Goal: Book appointment/travel/reservation

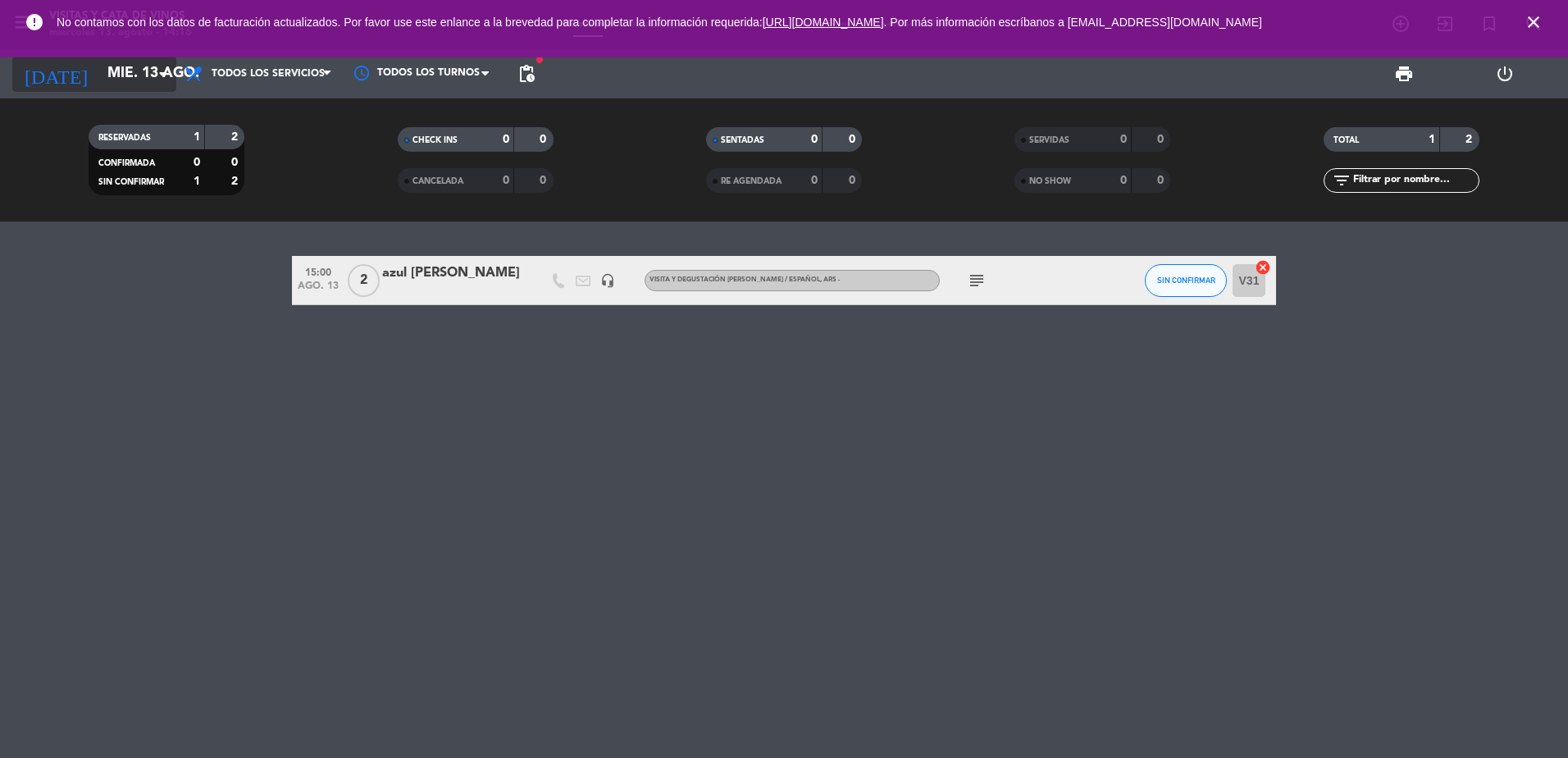
click at [101, 85] on input "mié. 13 ago." at bounding box center [194, 74] width 190 height 33
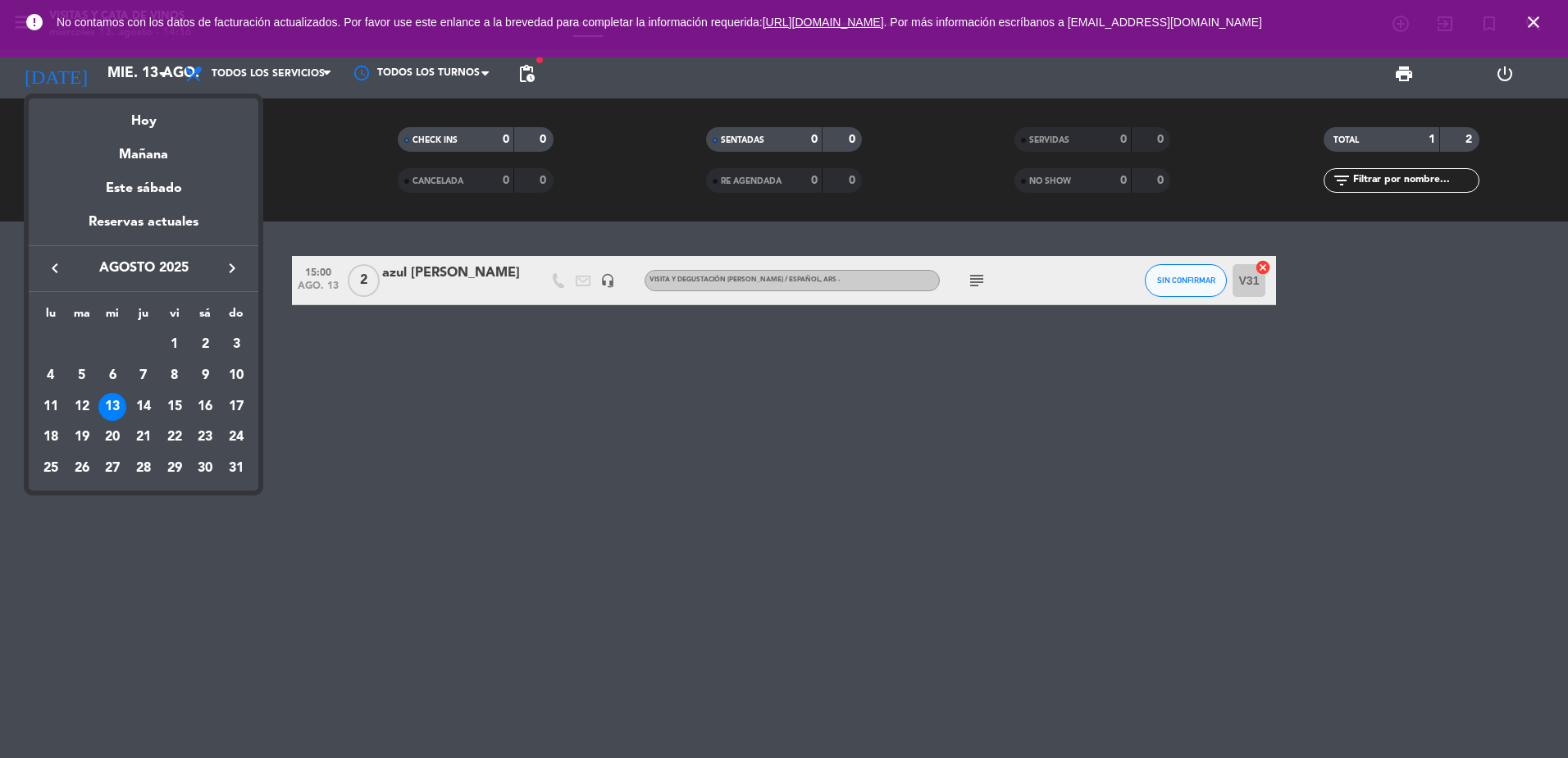
click at [241, 264] on icon "keyboard_arrow_right" at bounding box center [232, 268] width 19 height 19
click at [211, 402] on div "13" at bounding box center [205, 406] width 28 height 28
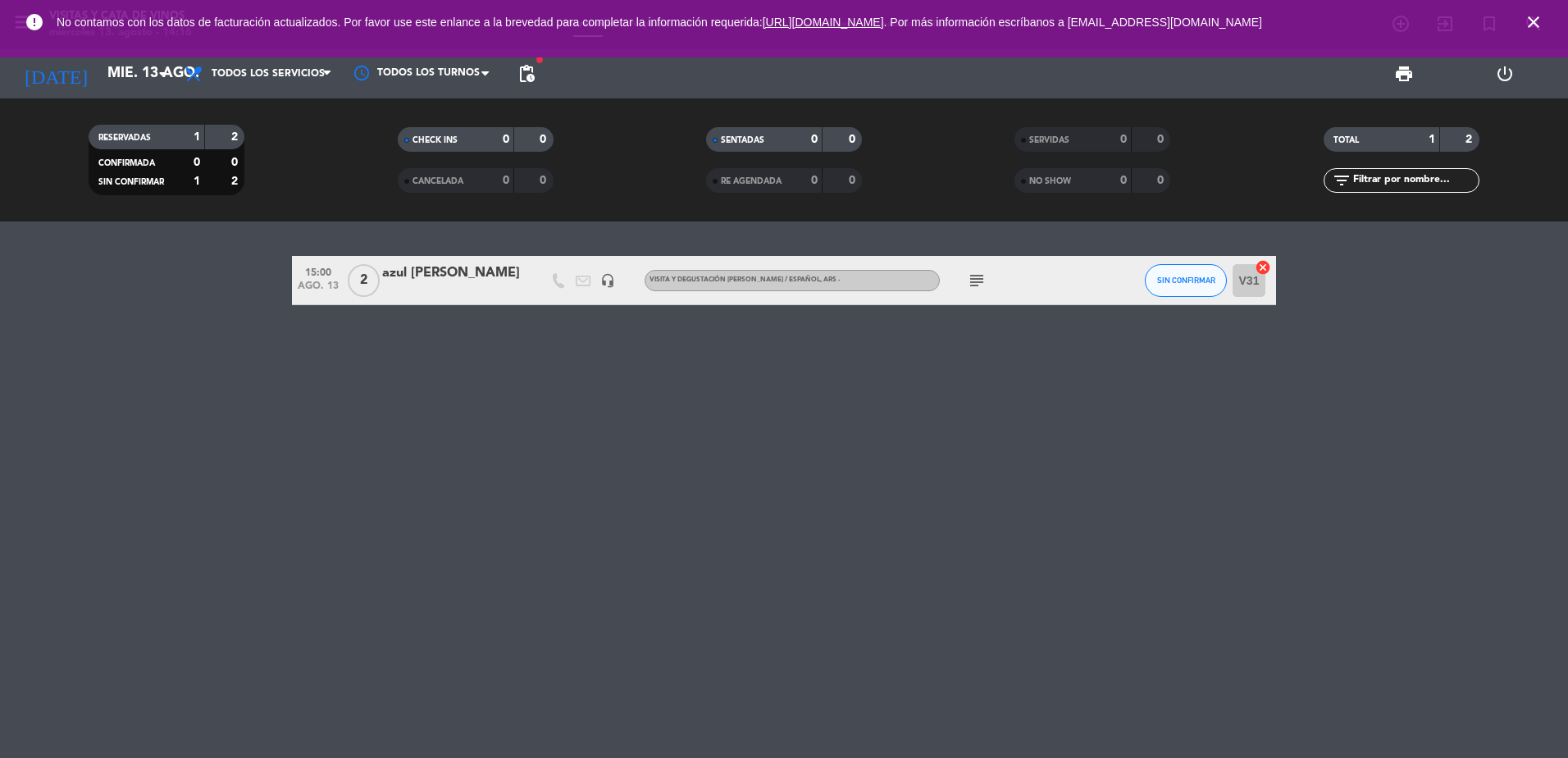
type input "sáb. [DATE]"
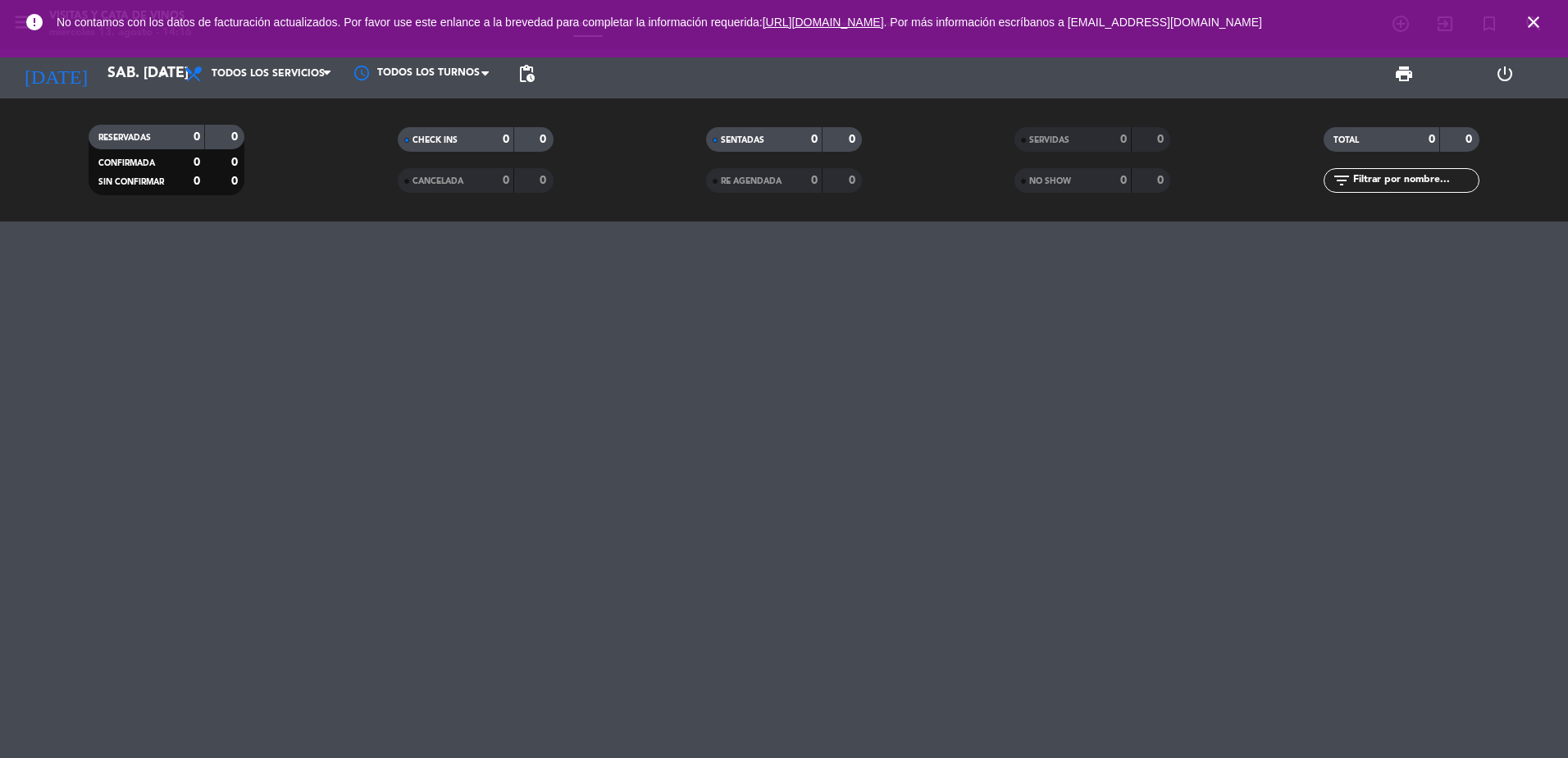
click at [1539, 22] on icon "close" at bounding box center [1533, 22] width 19 height 19
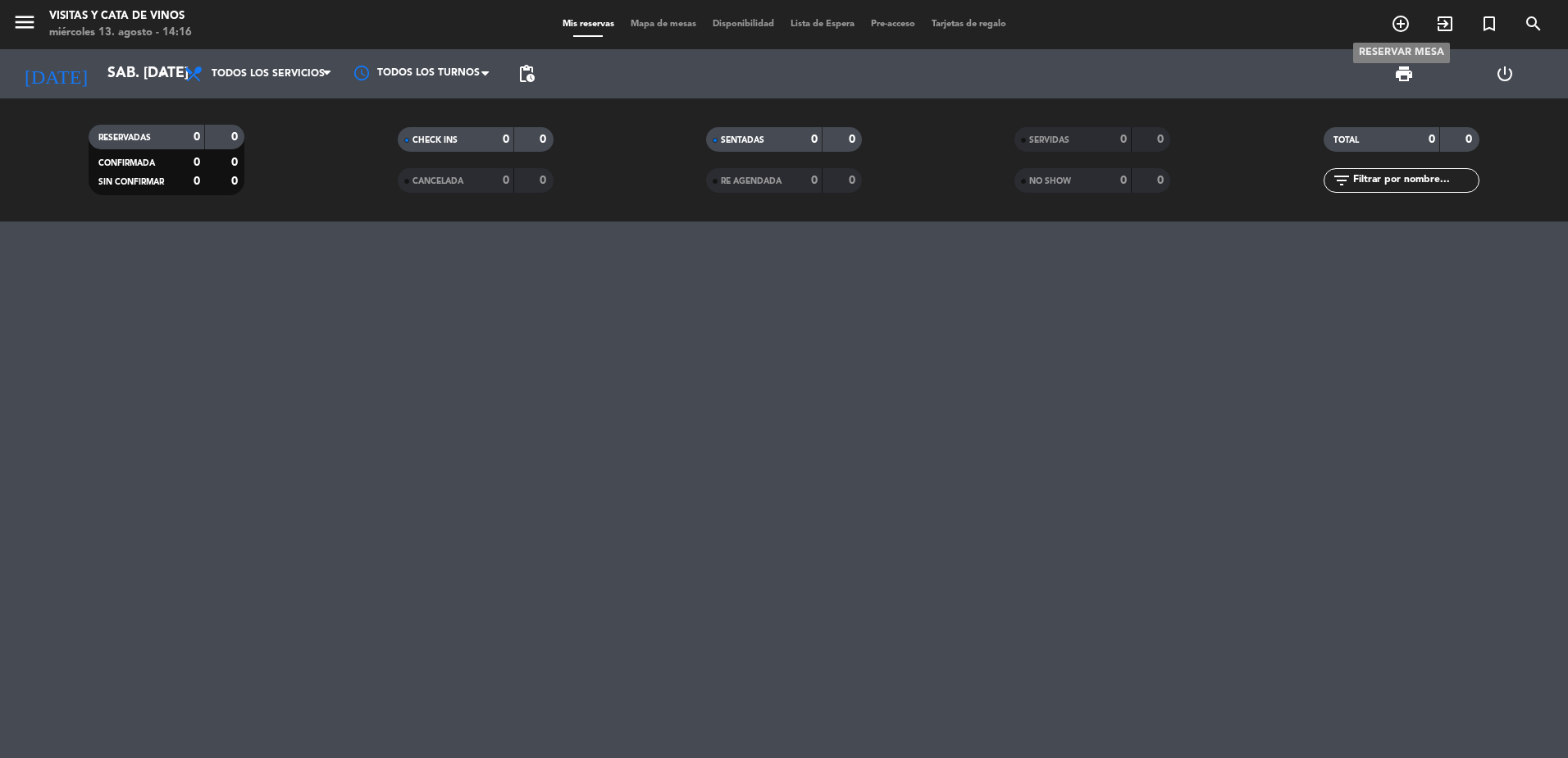
click at [1398, 24] on icon "add_circle_outline" at bounding box center [1400, 23] width 19 height 19
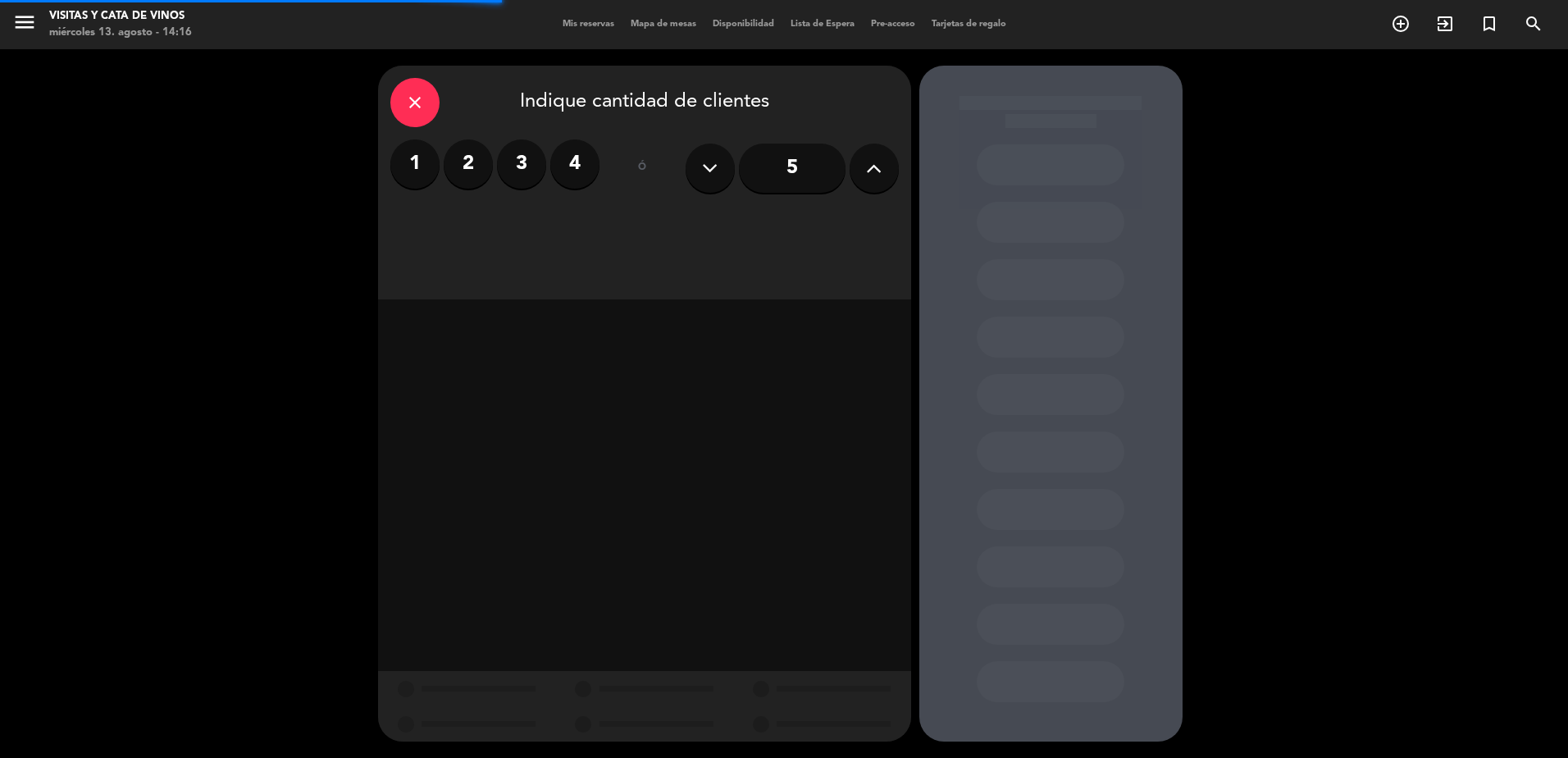
click at [858, 166] on button at bounding box center [874, 168] width 50 height 50
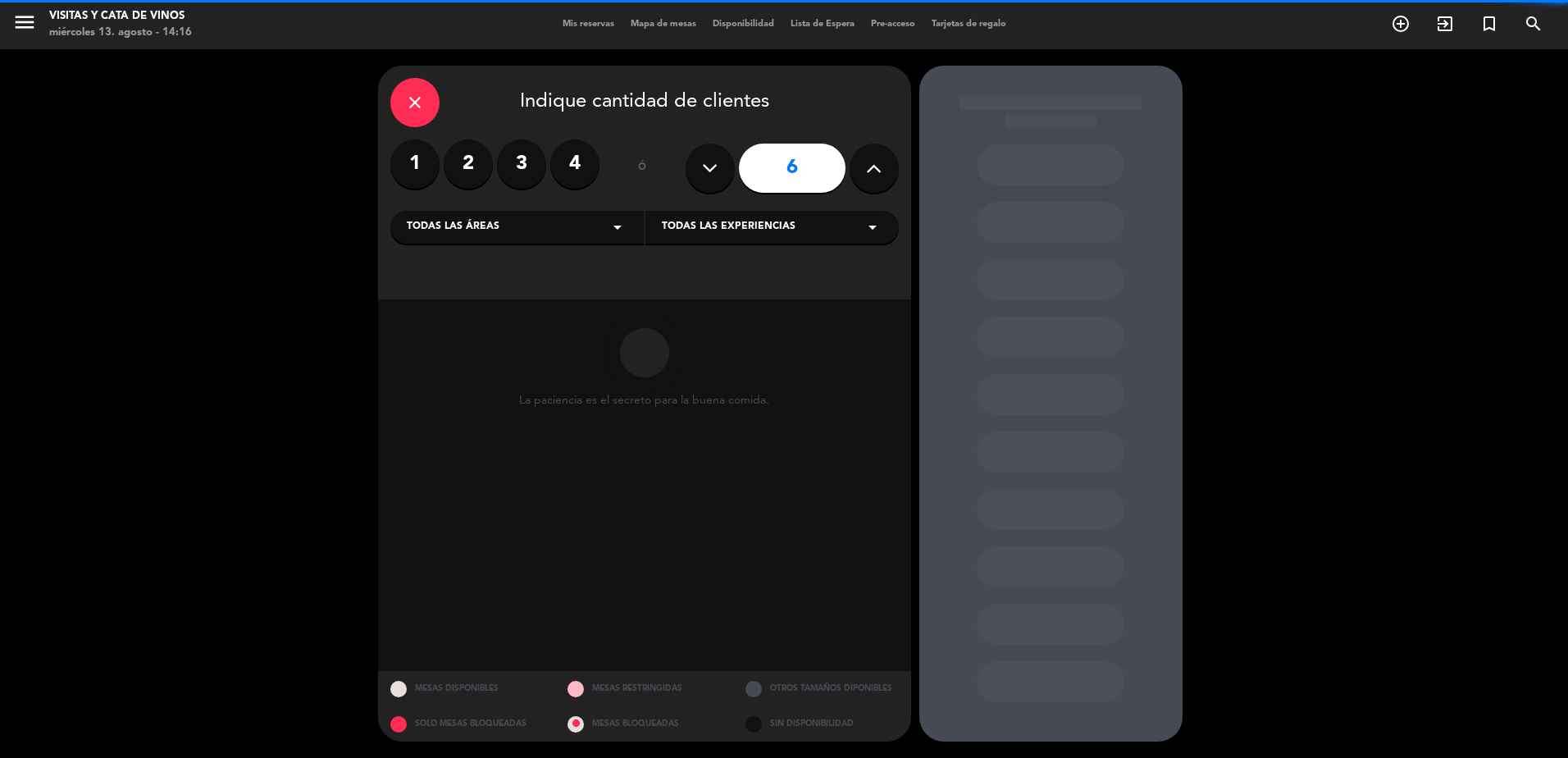
click at [858, 166] on button at bounding box center [874, 168] width 50 height 50
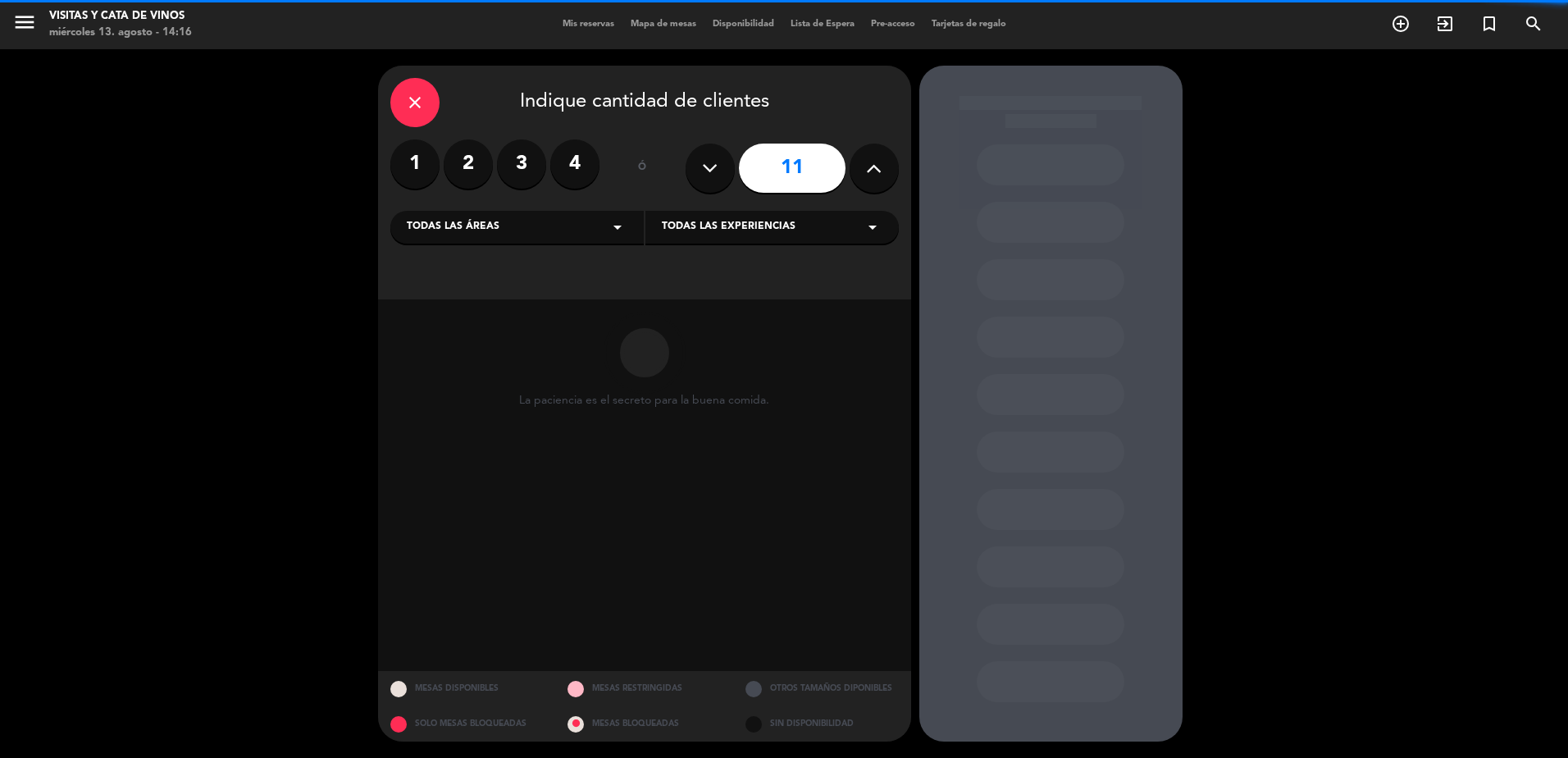
click at [858, 166] on button at bounding box center [874, 168] width 50 height 50
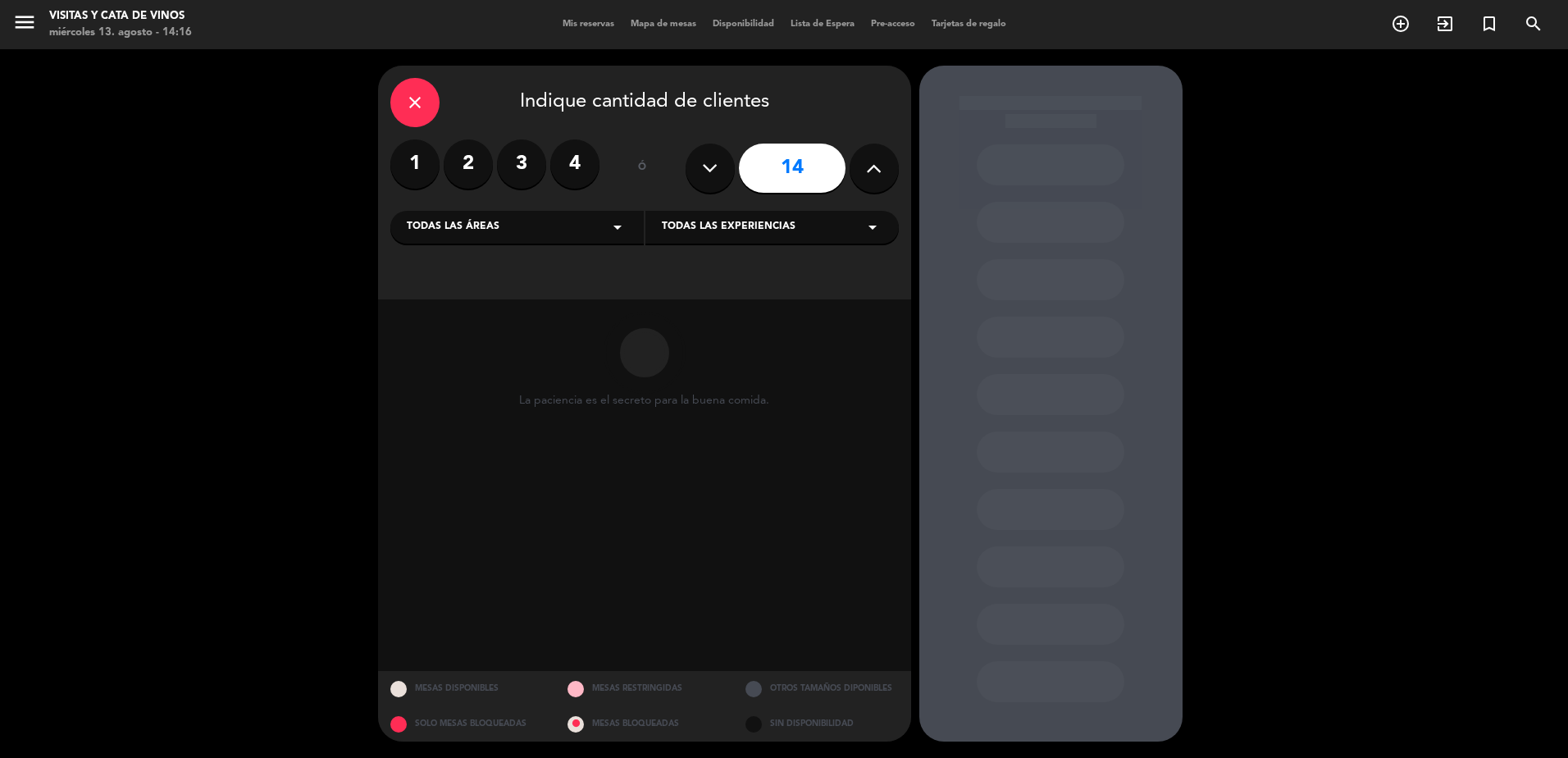
click at [858, 166] on button at bounding box center [874, 168] width 50 height 50
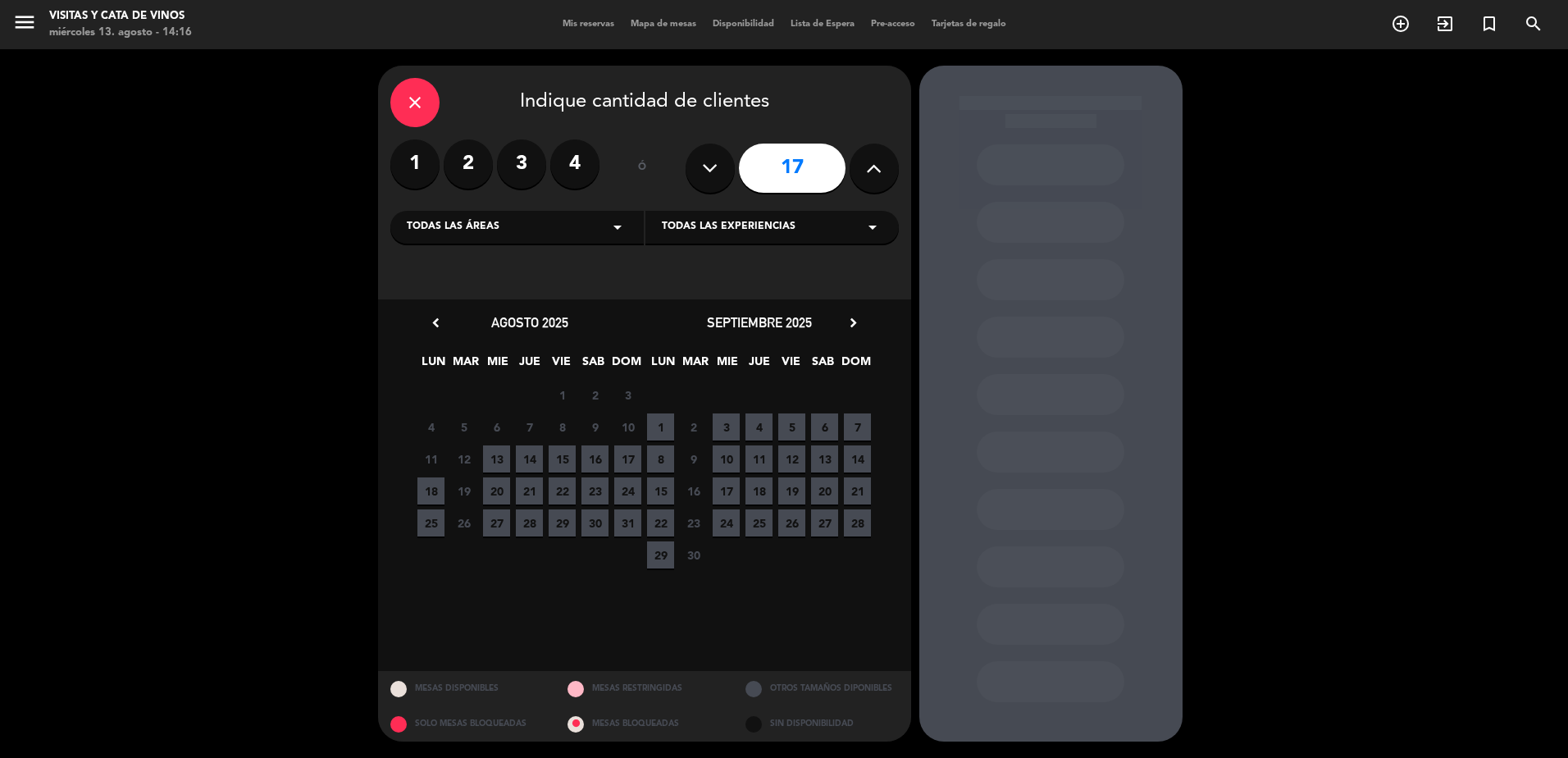
click at [832, 460] on span "13" at bounding box center [825, 459] width 27 height 27
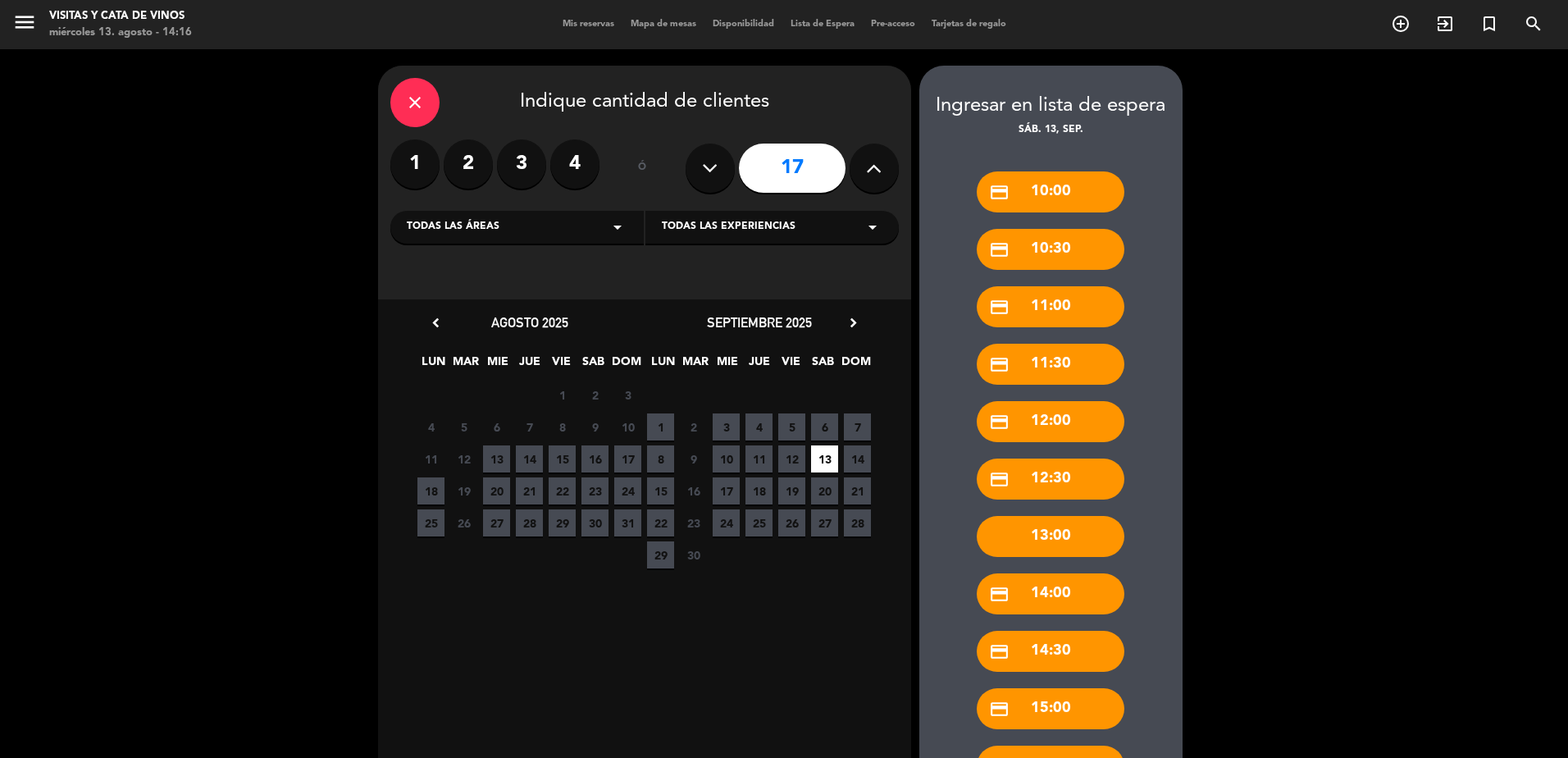
click at [700, 171] on button at bounding box center [710, 168] width 50 height 50
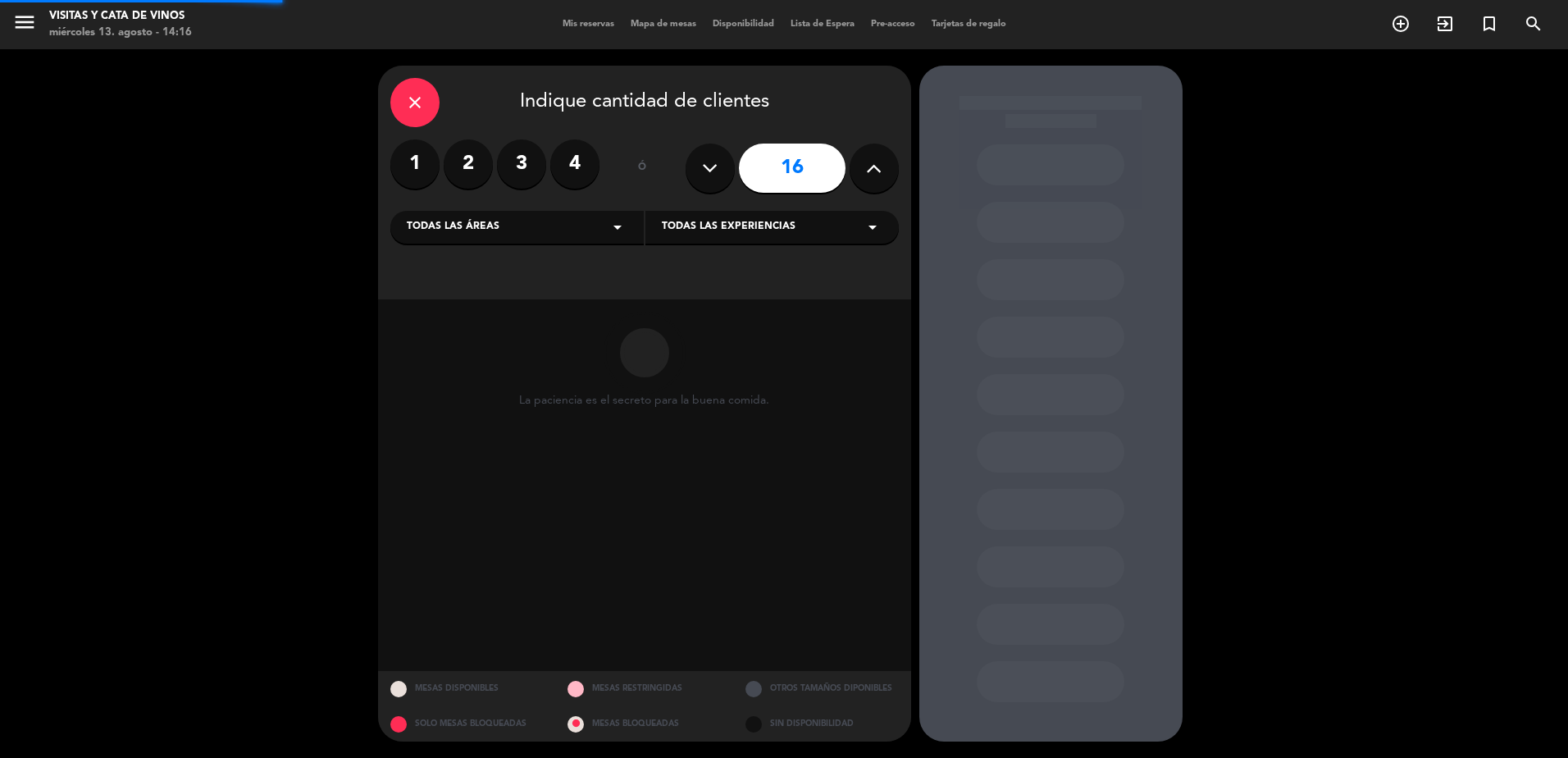
click at [700, 171] on button at bounding box center [710, 168] width 50 height 50
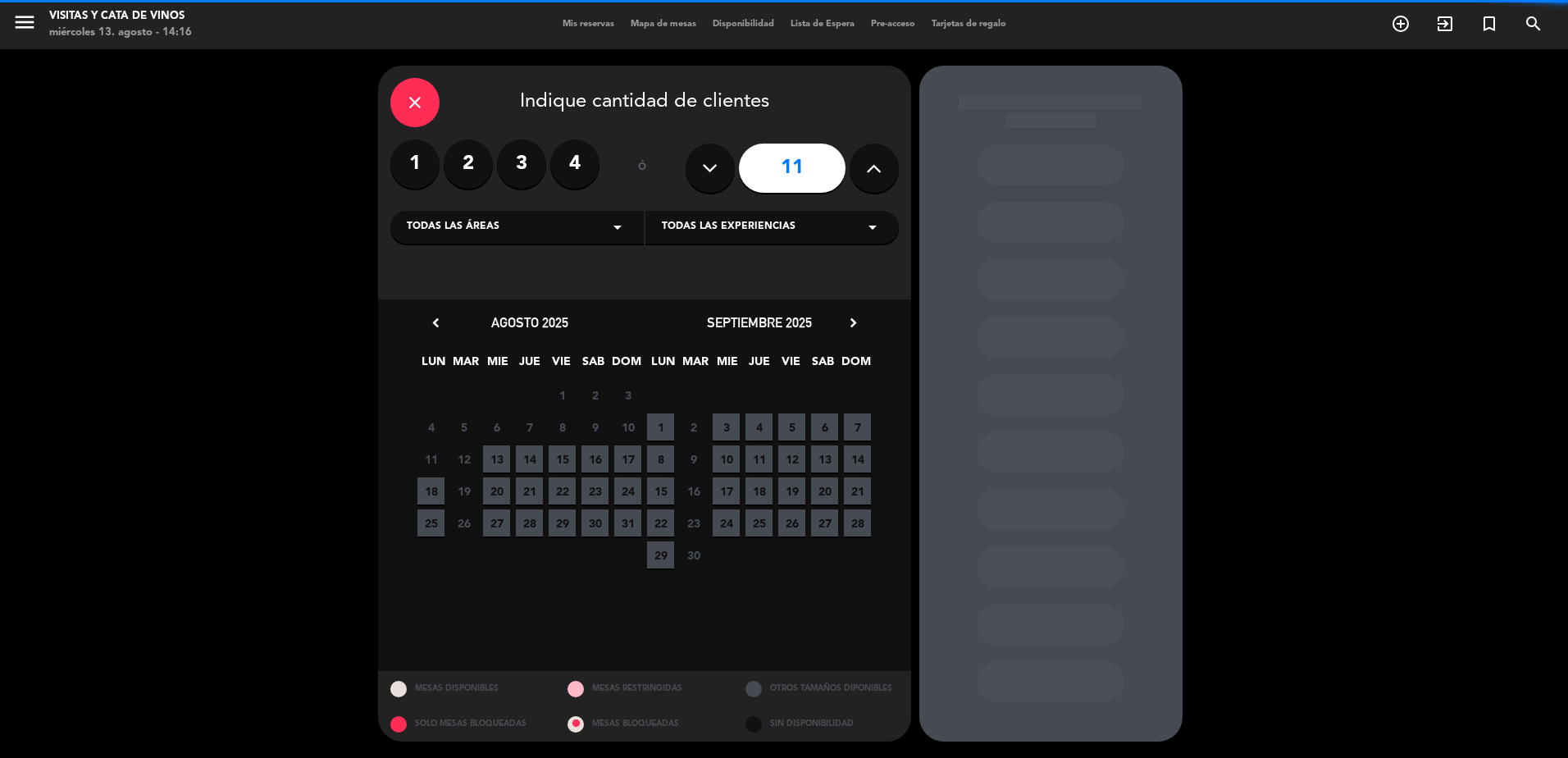
click at [700, 171] on button at bounding box center [710, 168] width 50 height 50
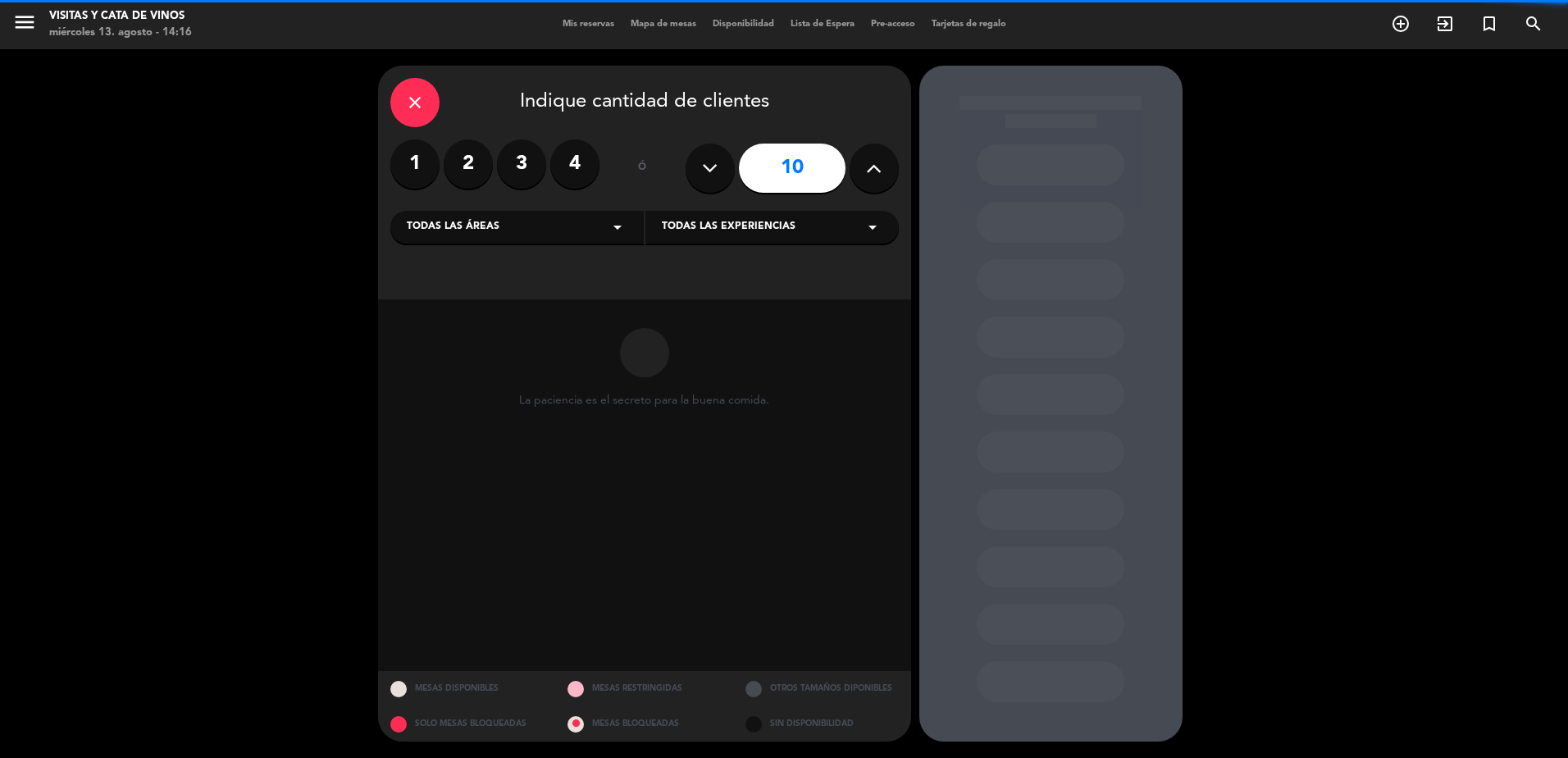
click at [700, 171] on button at bounding box center [710, 168] width 50 height 50
type input "9"
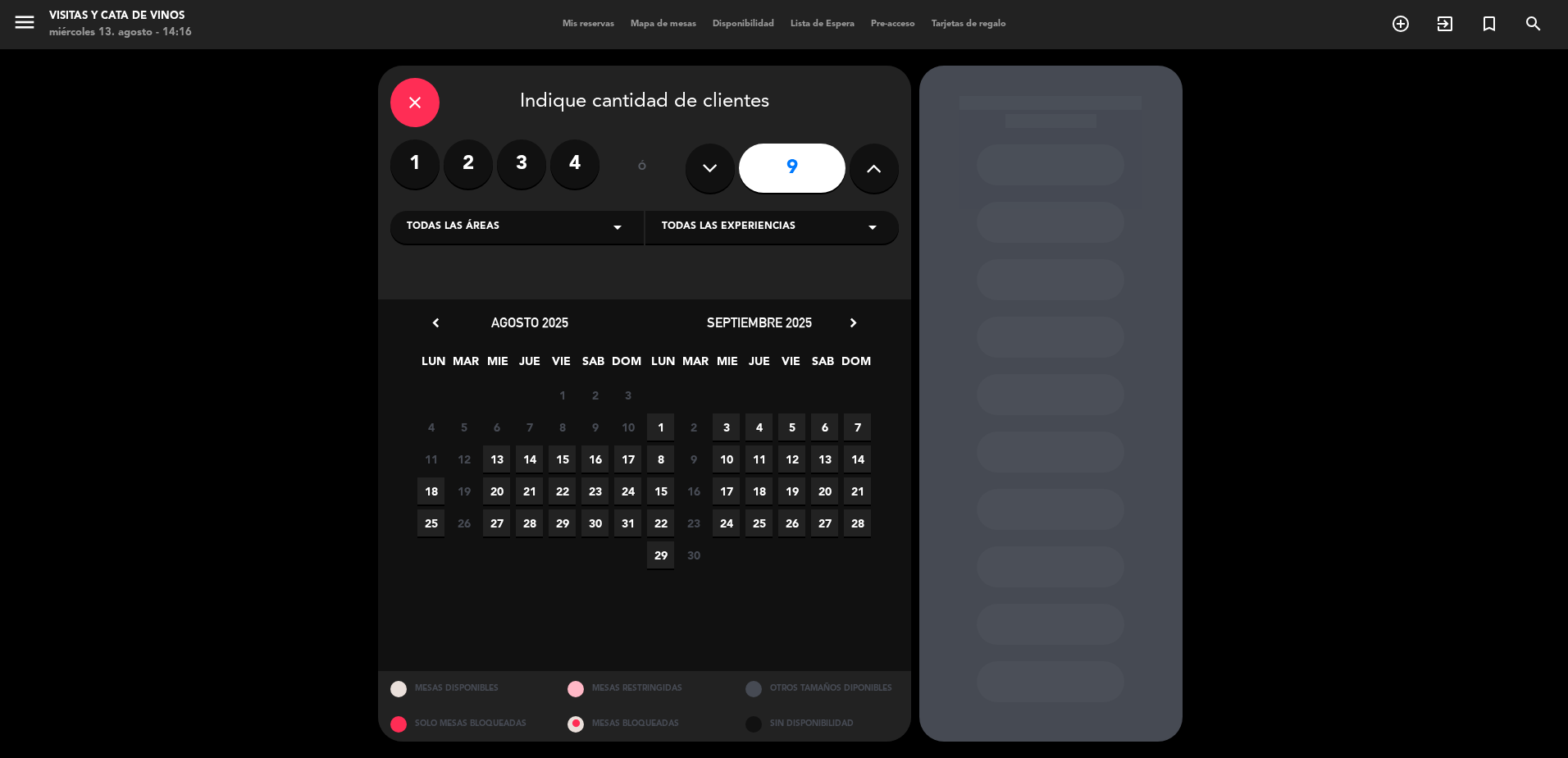
click at [831, 462] on span "13" at bounding box center [825, 459] width 27 height 27
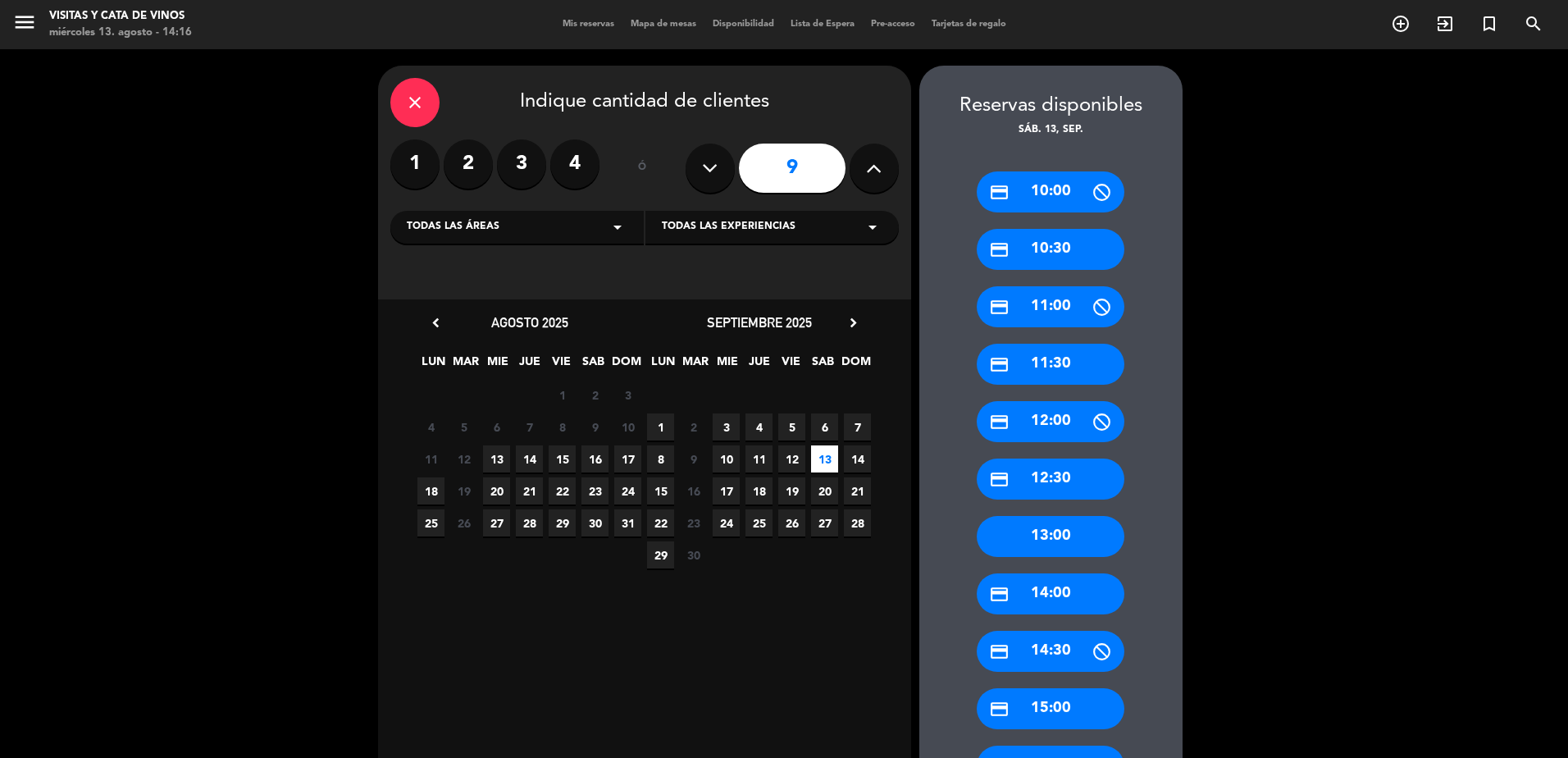
click at [1070, 254] on div "credit_card 10:30" at bounding box center [1051, 249] width 148 height 41
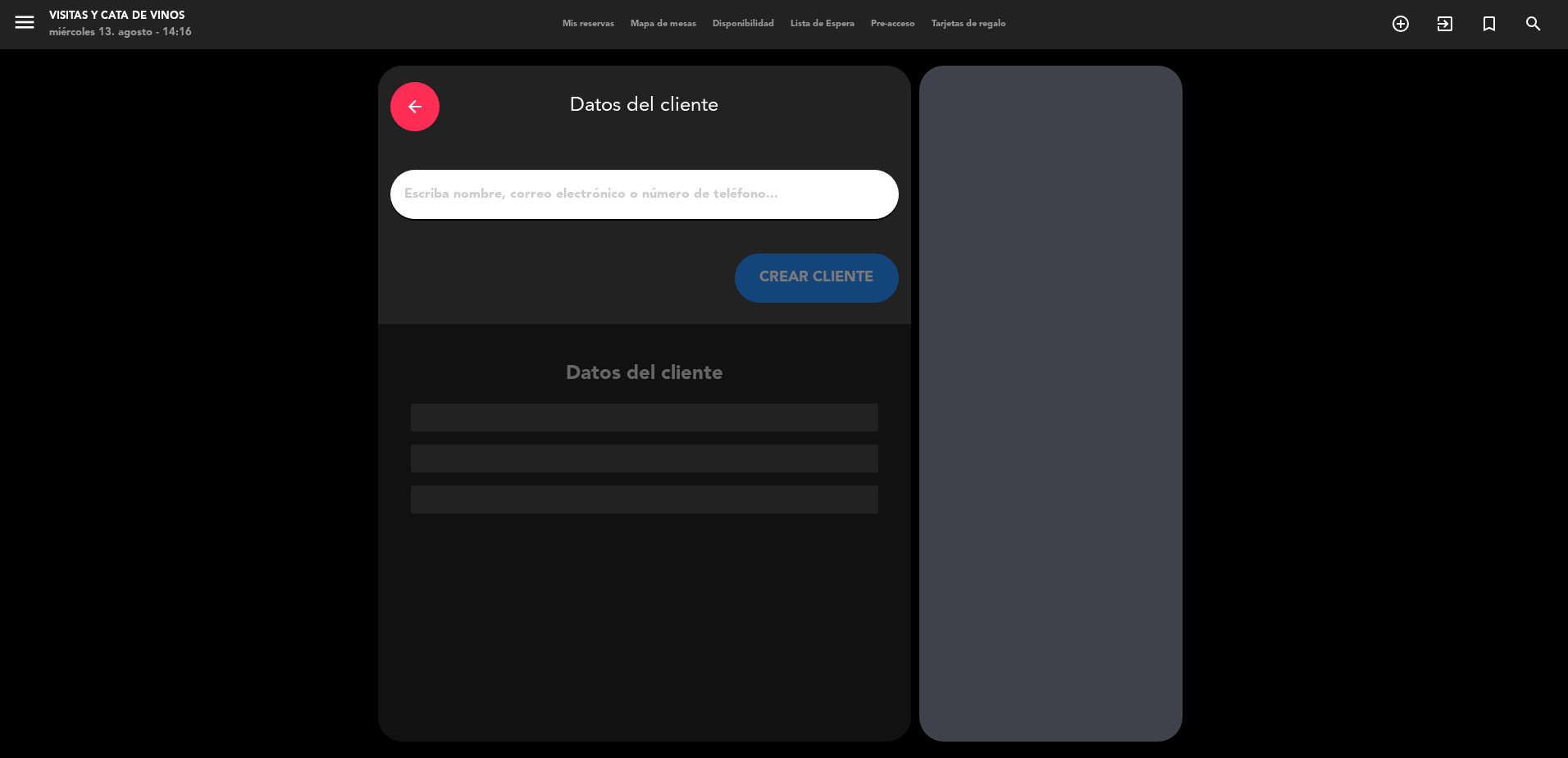
click at [835, 199] on input "1" at bounding box center [644, 195] width 484 height 23
paste input "[PERSON_NAME]"
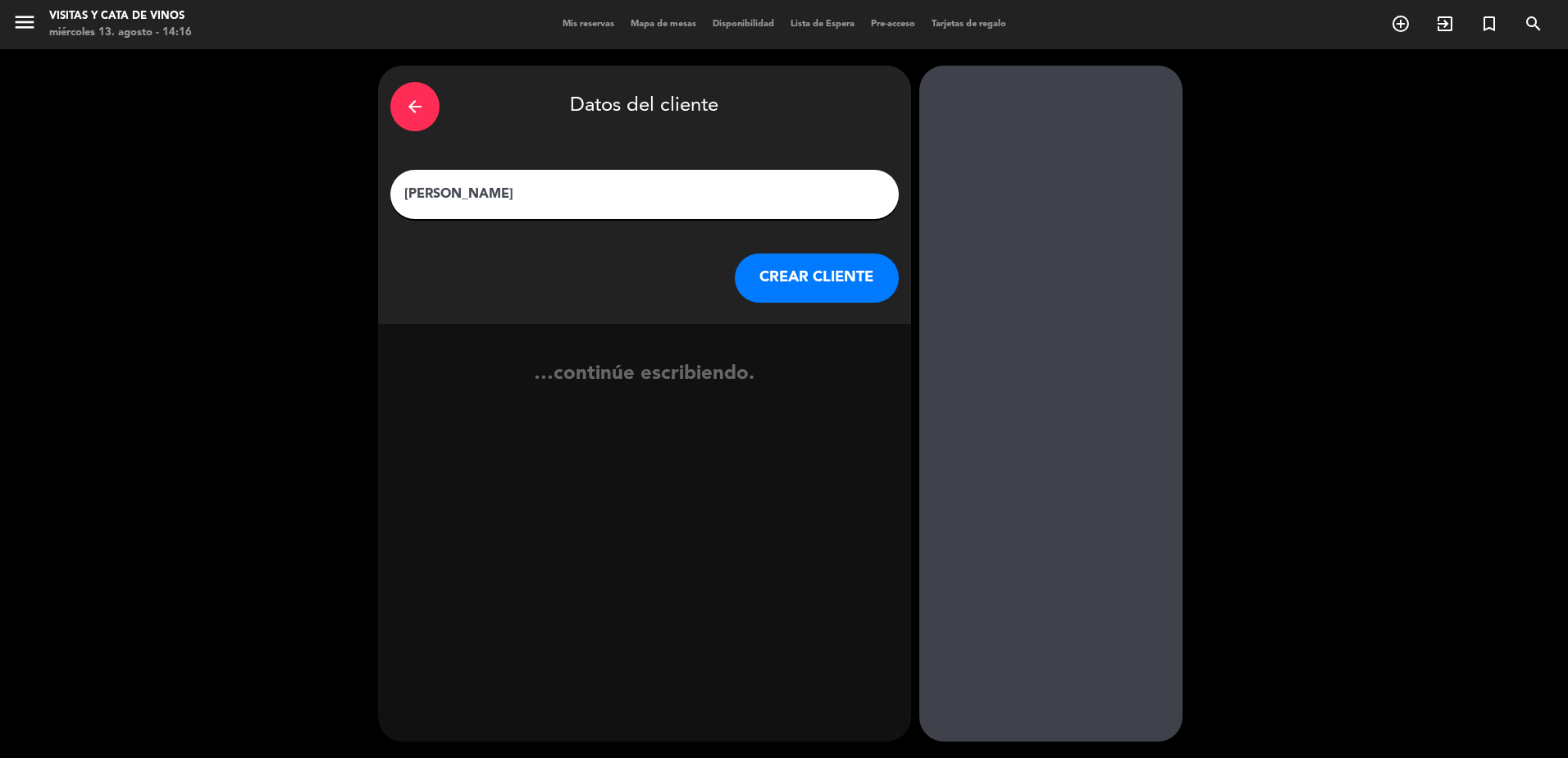
type input "[PERSON_NAME]"
click at [836, 286] on button "CREAR CLIENTE" at bounding box center [816, 278] width 164 height 50
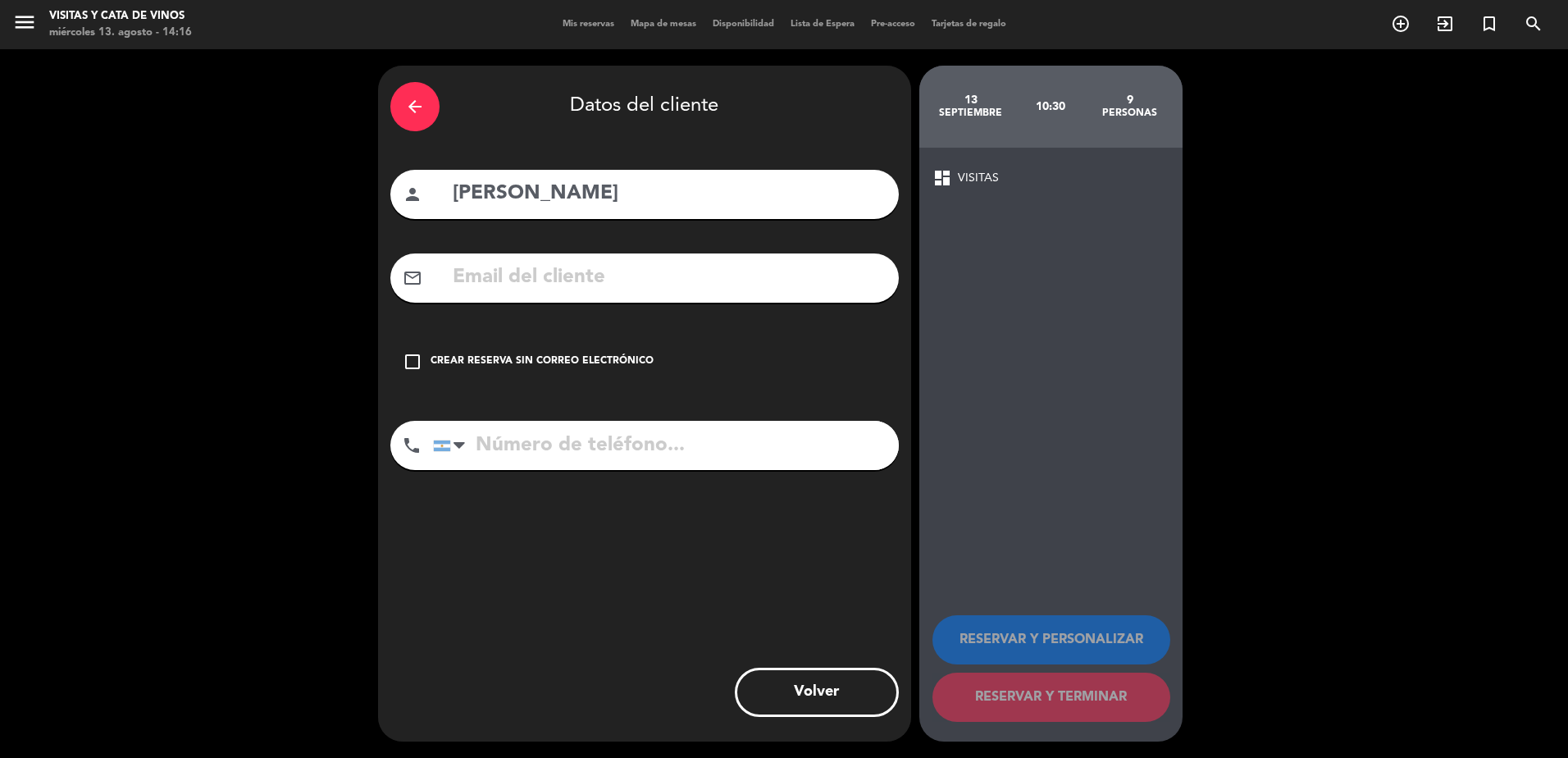
click at [584, 356] on div "Crear reserva sin correo electrónico" at bounding box center [541, 361] width 223 height 17
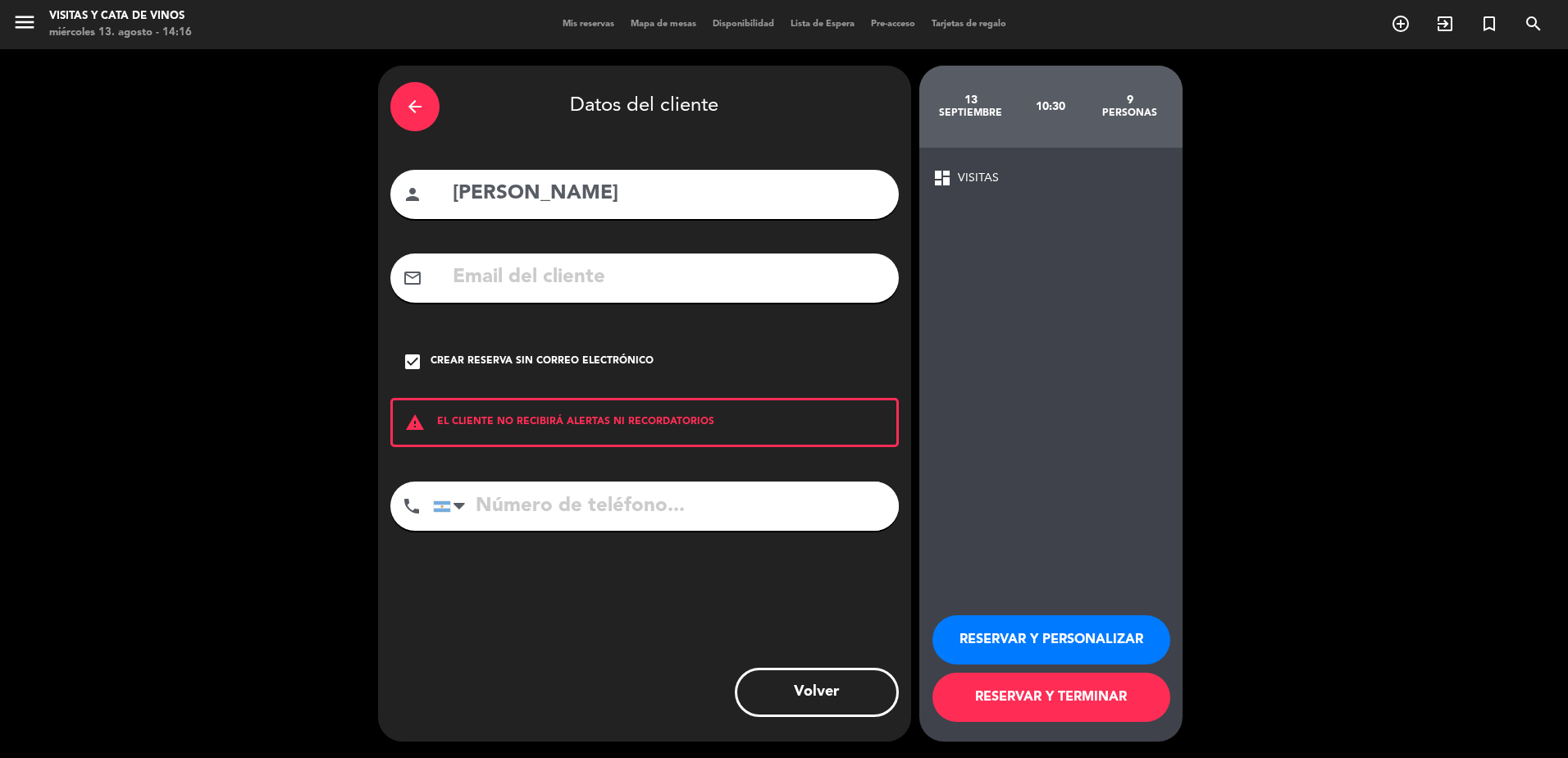
click at [1023, 699] on button "RESERVAR Y TERMINAR" at bounding box center [1051, 697] width 238 height 50
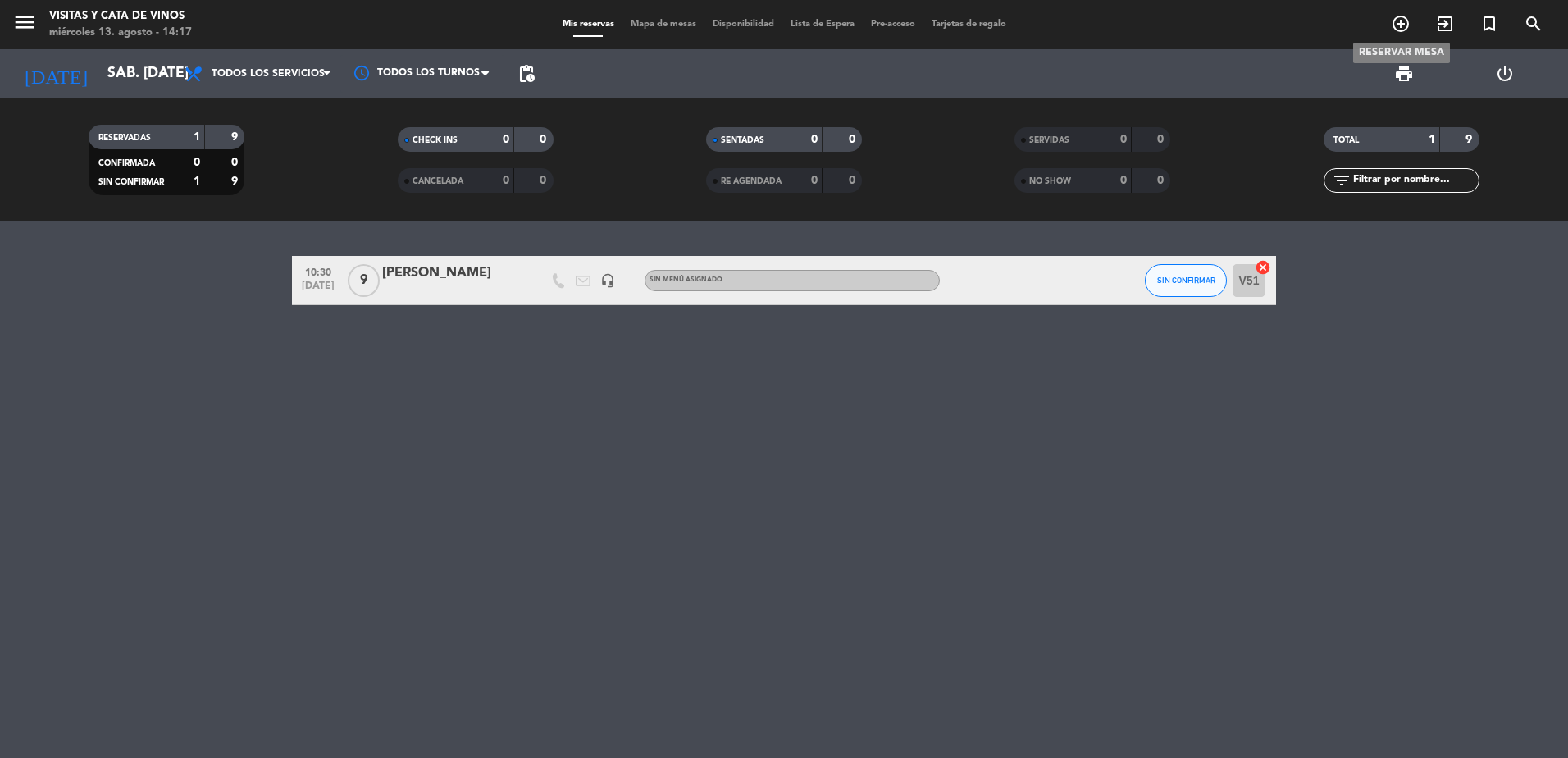
click at [1396, 19] on icon "add_circle_outline" at bounding box center [1400, 23] width 19 height 19
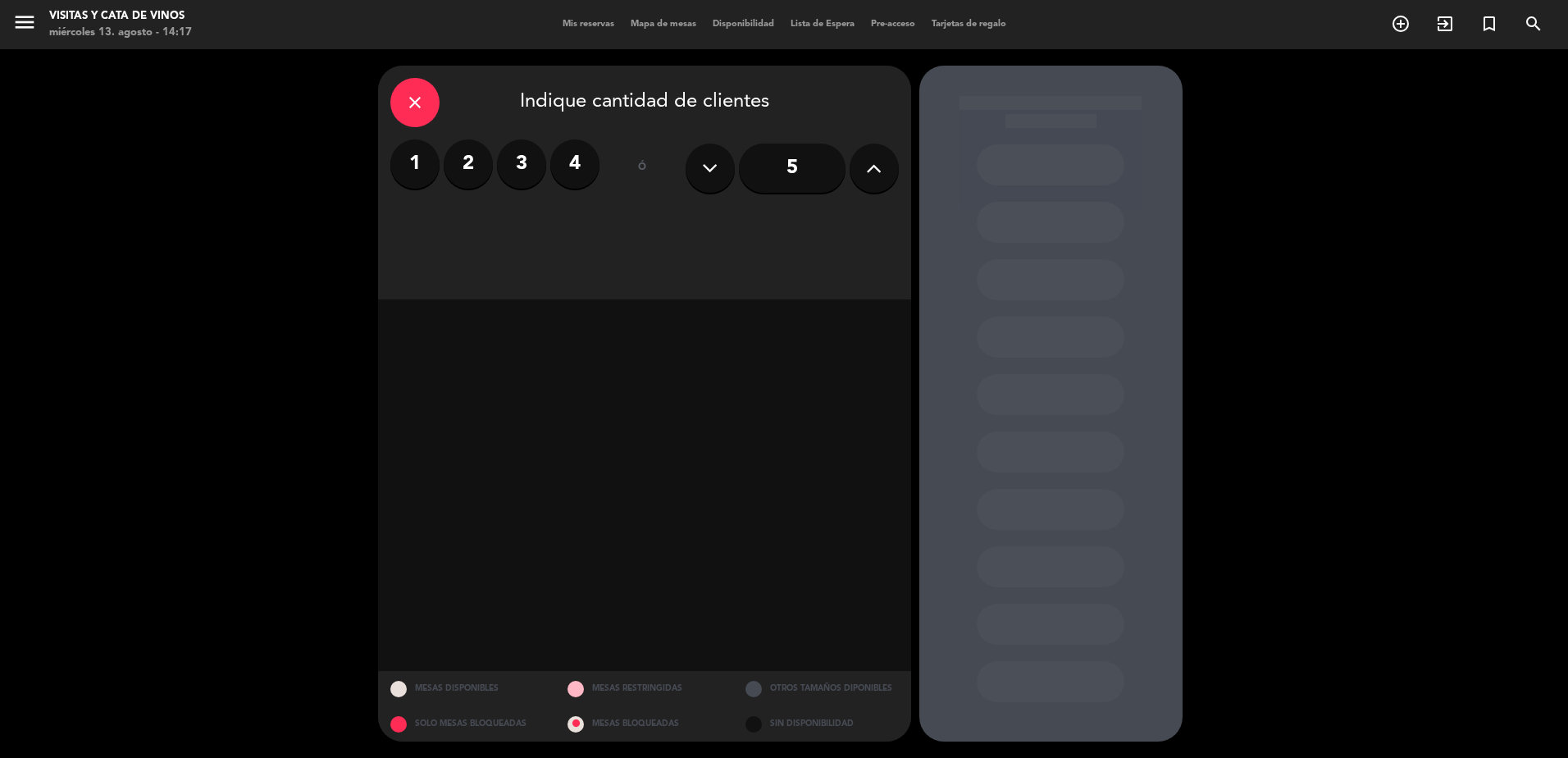
click at [877, 174] on icon at bounding box center [874, 168] width 16 height 24
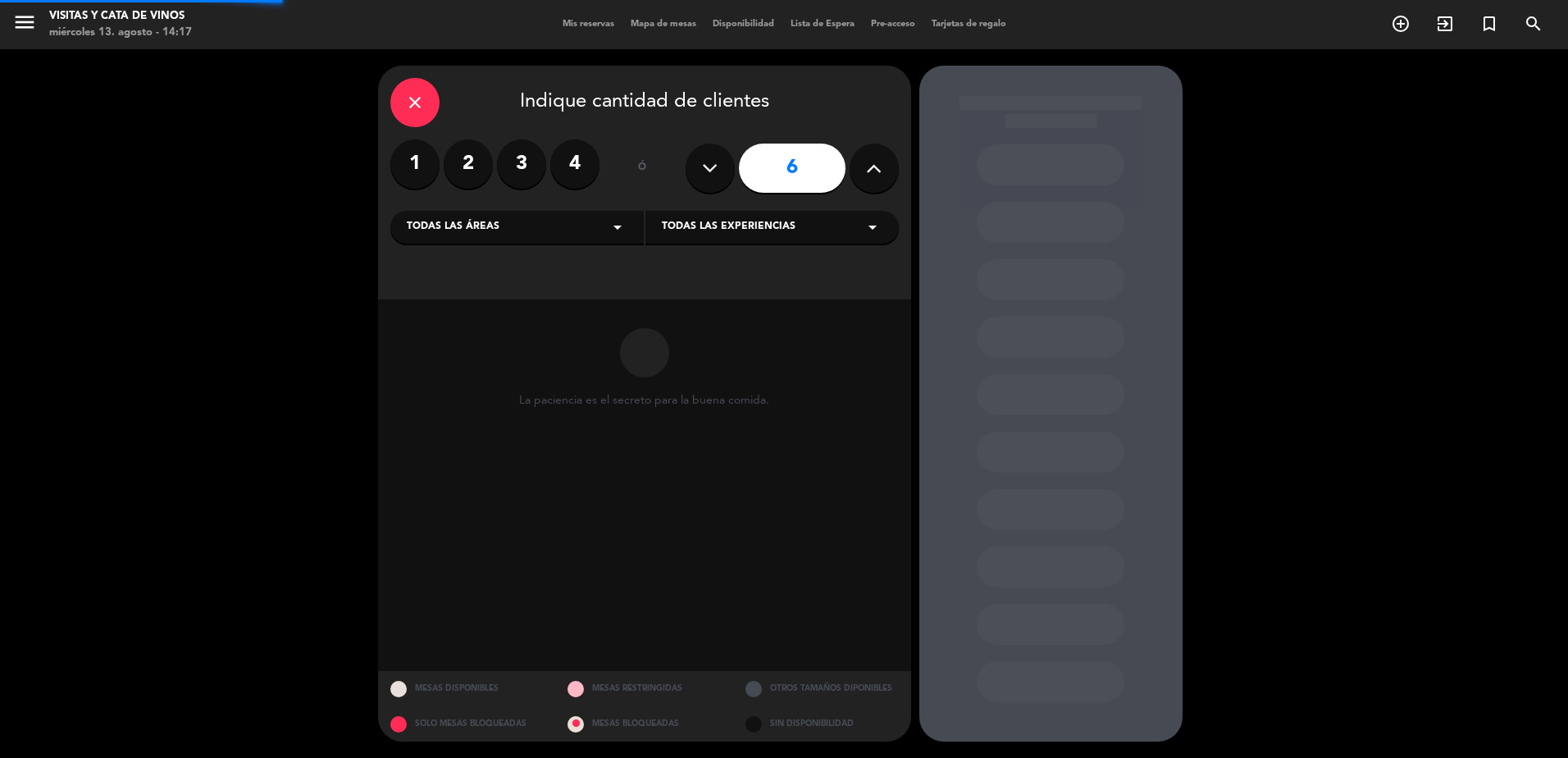
click at [877, 174] on icon at bounding box center [874, 168] width 16 height 24
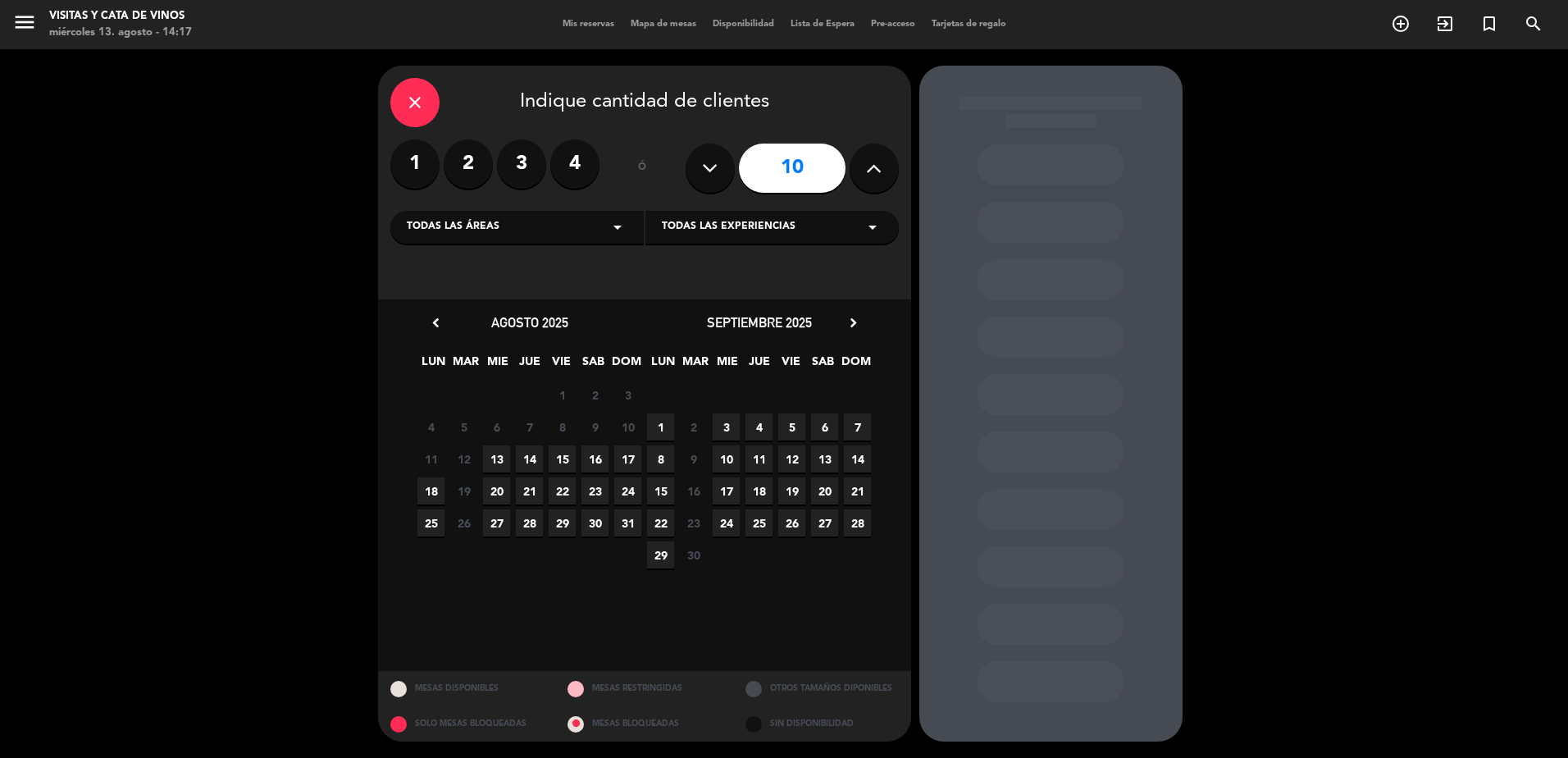
click at [697, 174] on button at bounding box center [710, 168] width 50 height 50
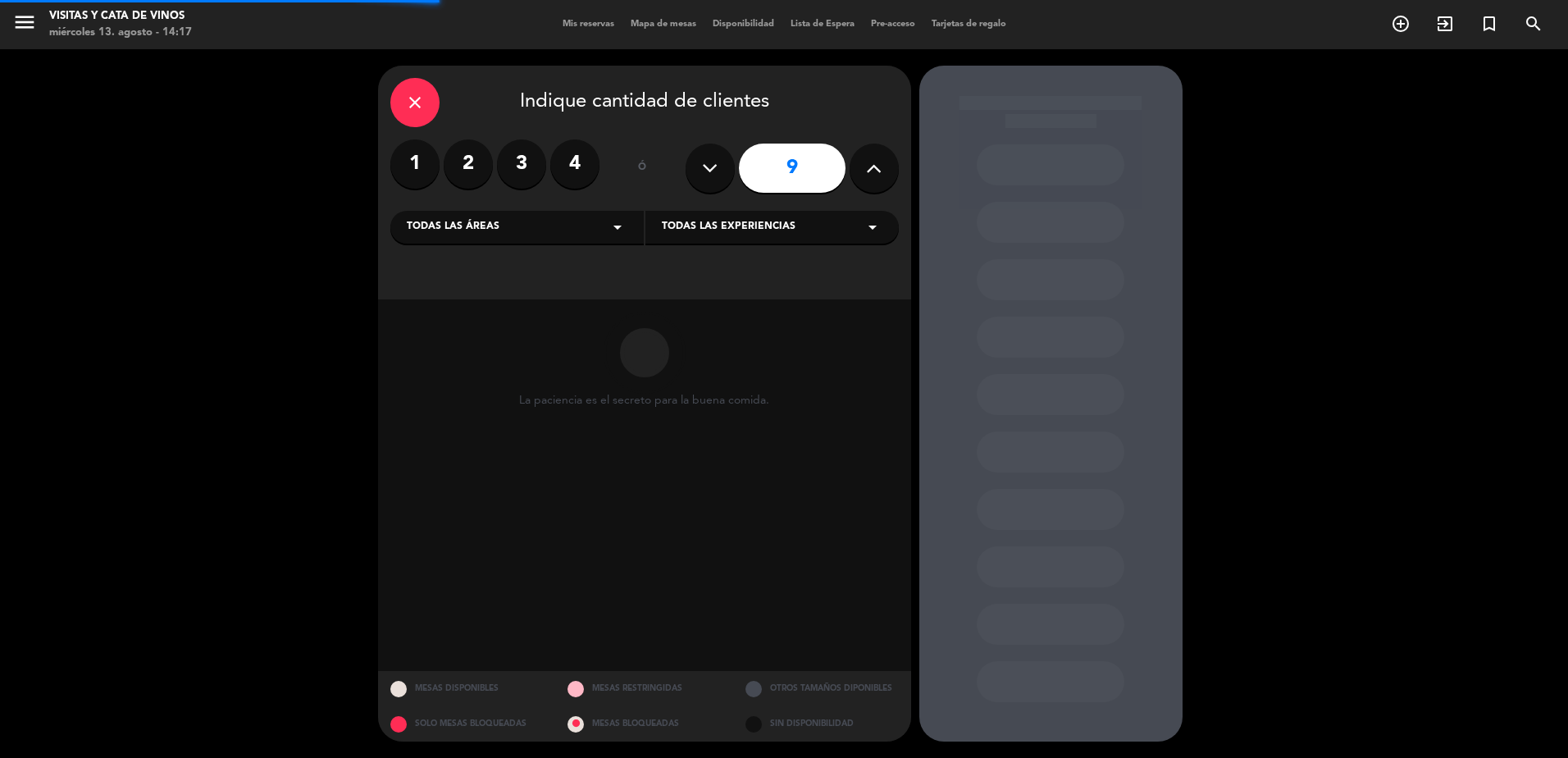
click at [697, 174] on button at bounding box center [710, 168] width 50 height 50
type input "8"
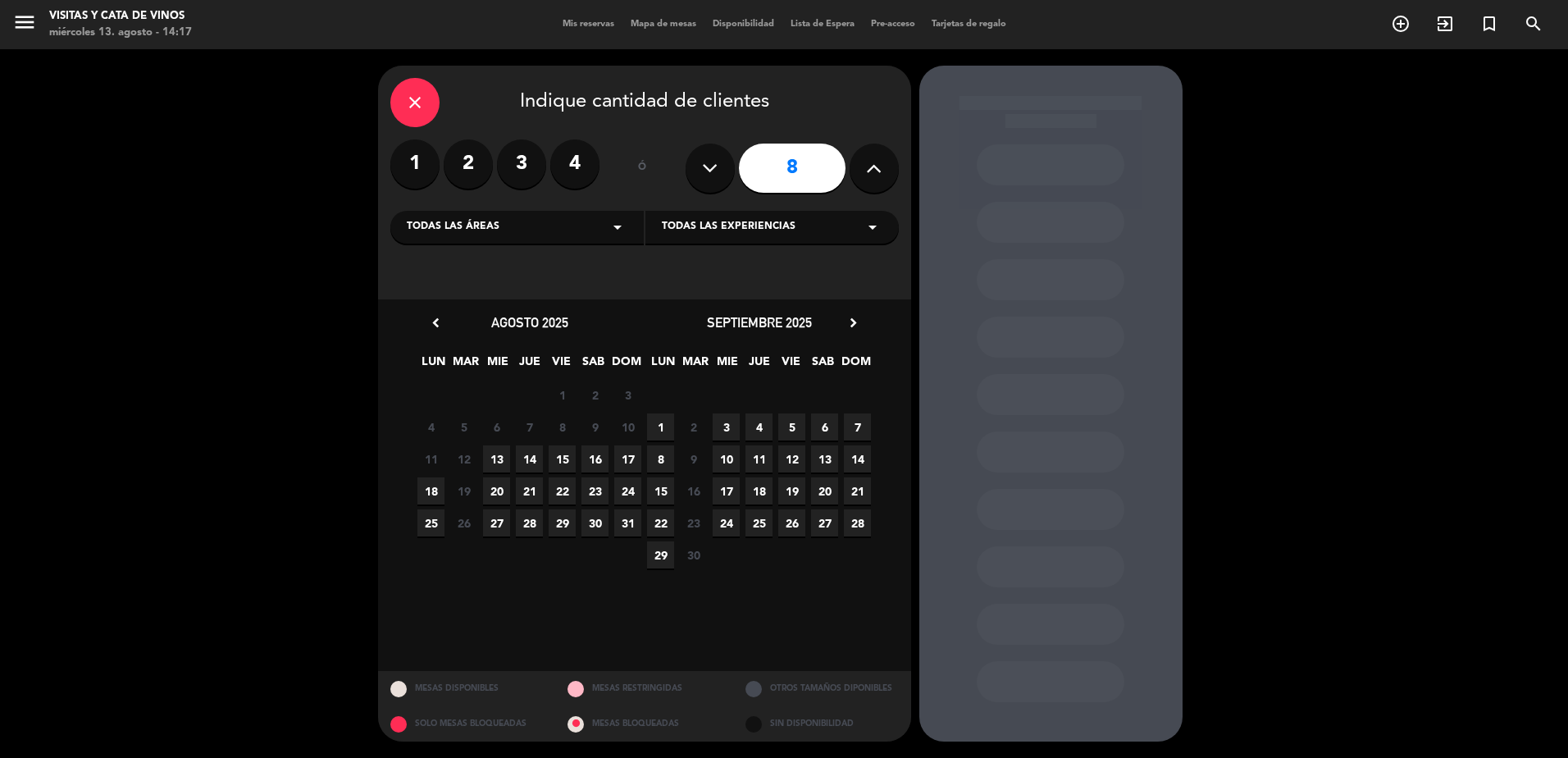
click at [832, 463] on span "13" at bounding box center [825, 459] width 27 height 27
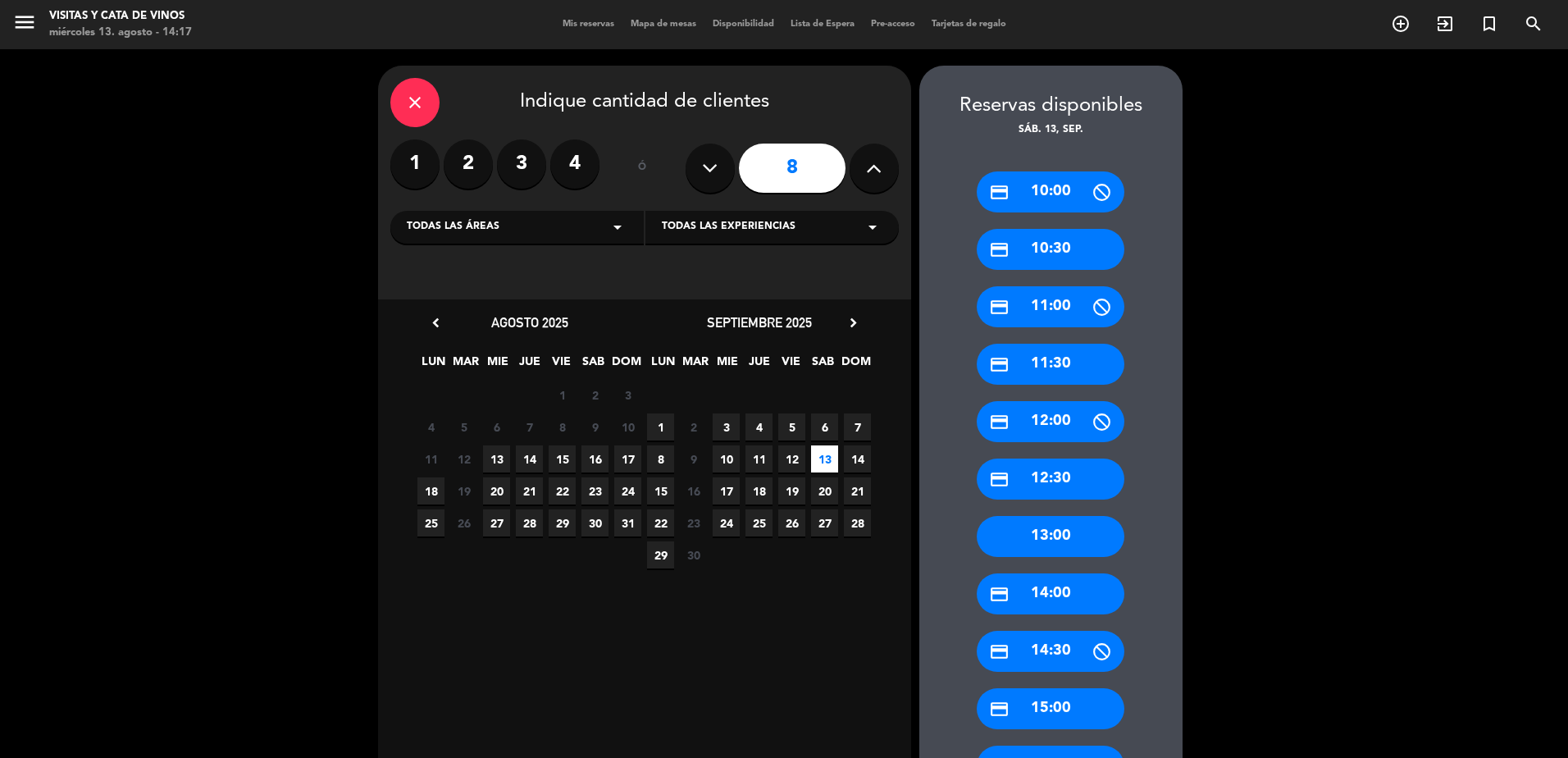
click at [1045, 246] on div "credit_card 10:30" at bounding box center [1051, 249] width 148 height 41
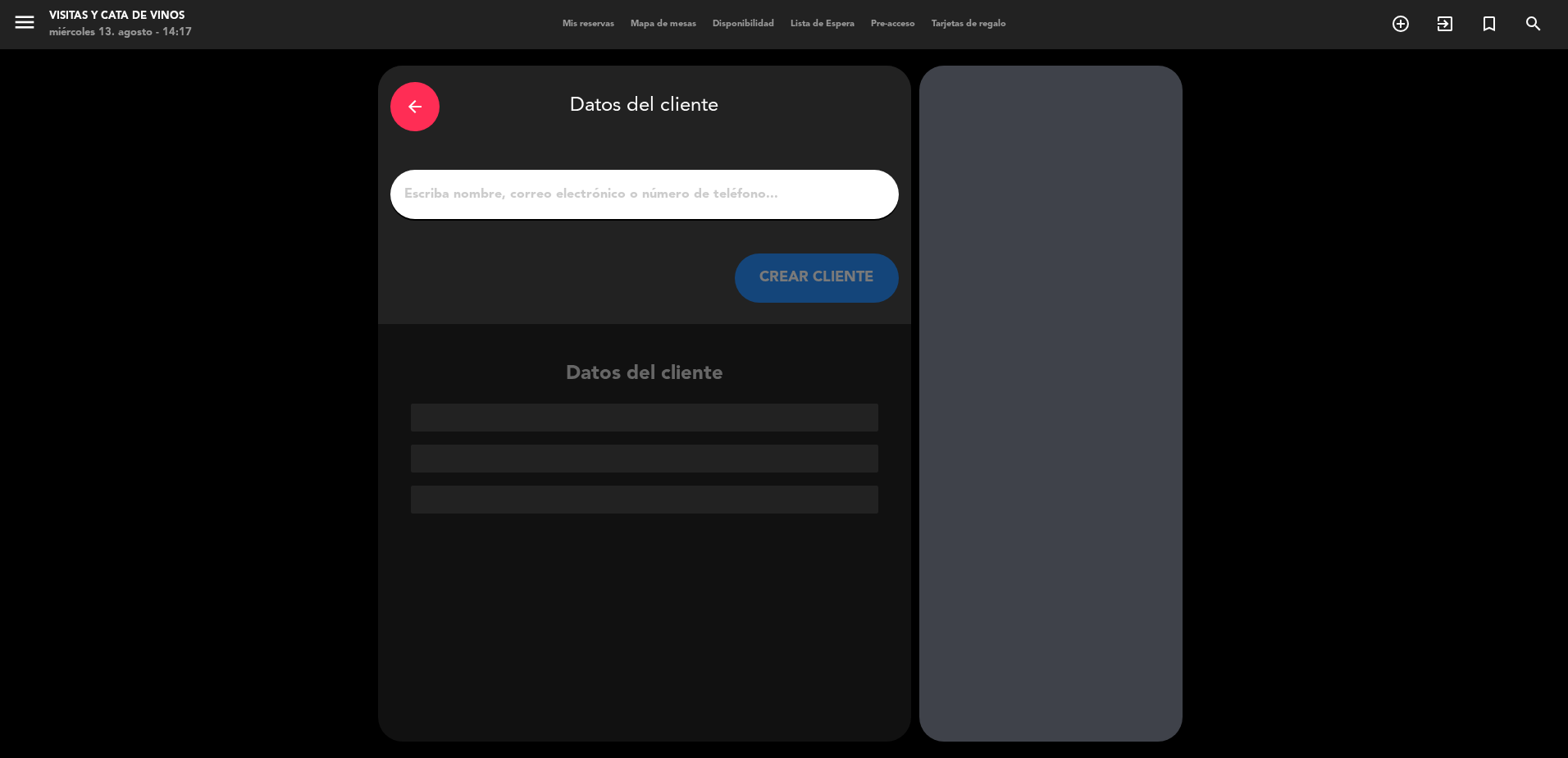
click at [689, 184] on input "1" at bounding box center [644, 195] width 484 height 23
paste input "[PERSON_NAME]"
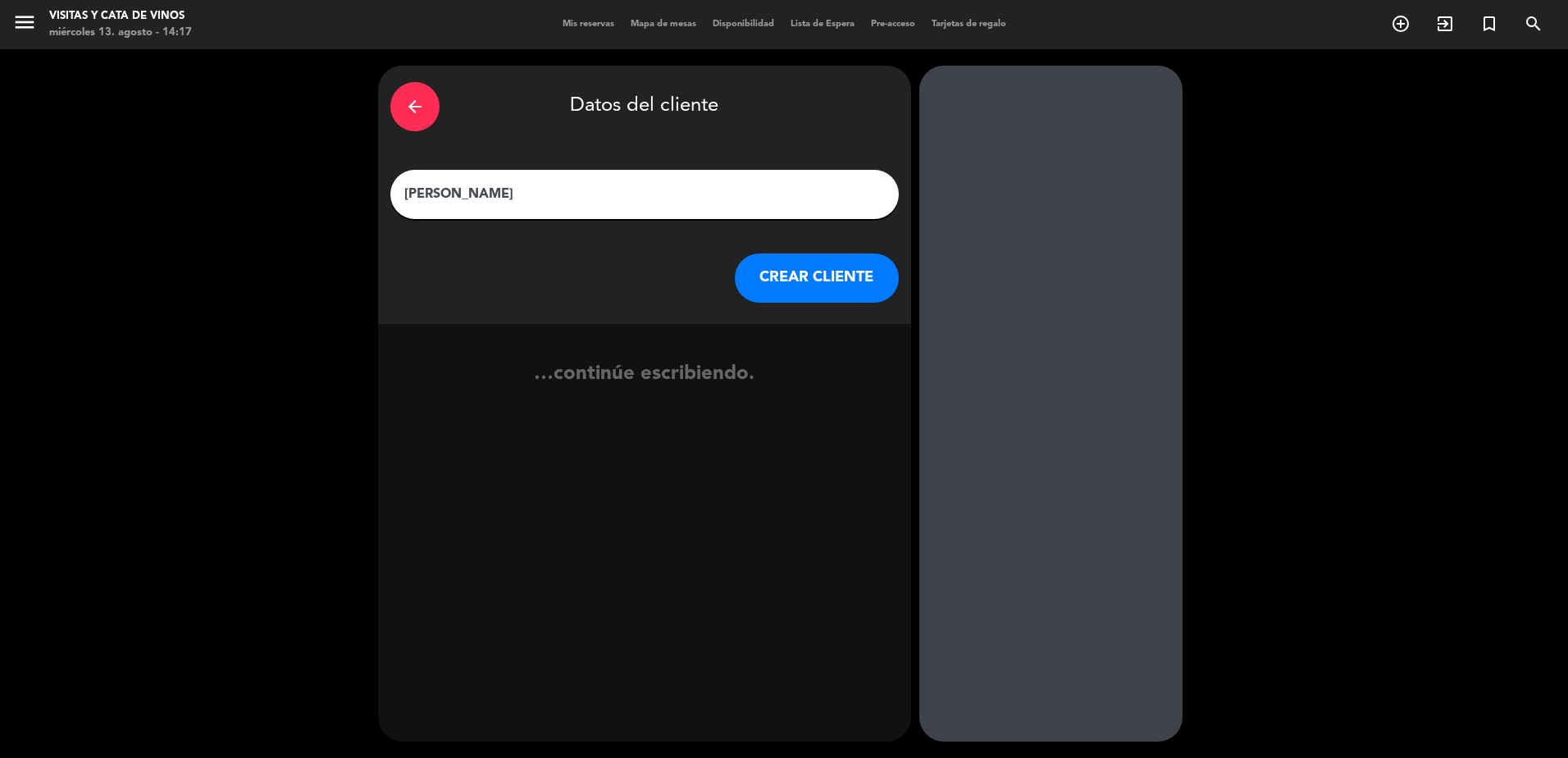
type input "[PERSON_NAME]"
click at [775, 280] on button "CREAR CLIENTE" at bounding box center [816, 278] width 164 height 50
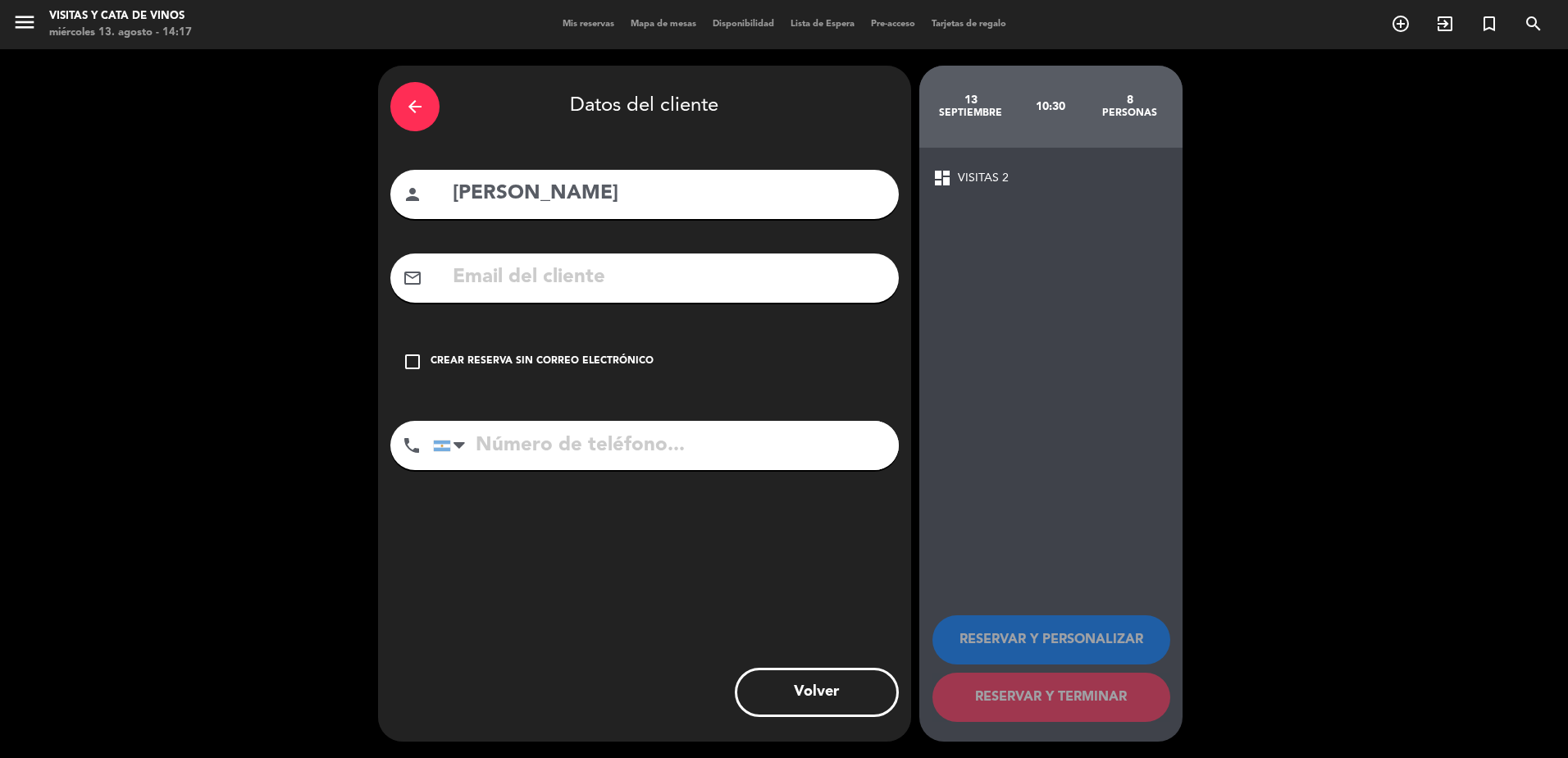
click at [638, 351] on div "check_box_outline_blank Crear reserva sin correo electrónico" at bounding box center [645, 361] width 508 height 50
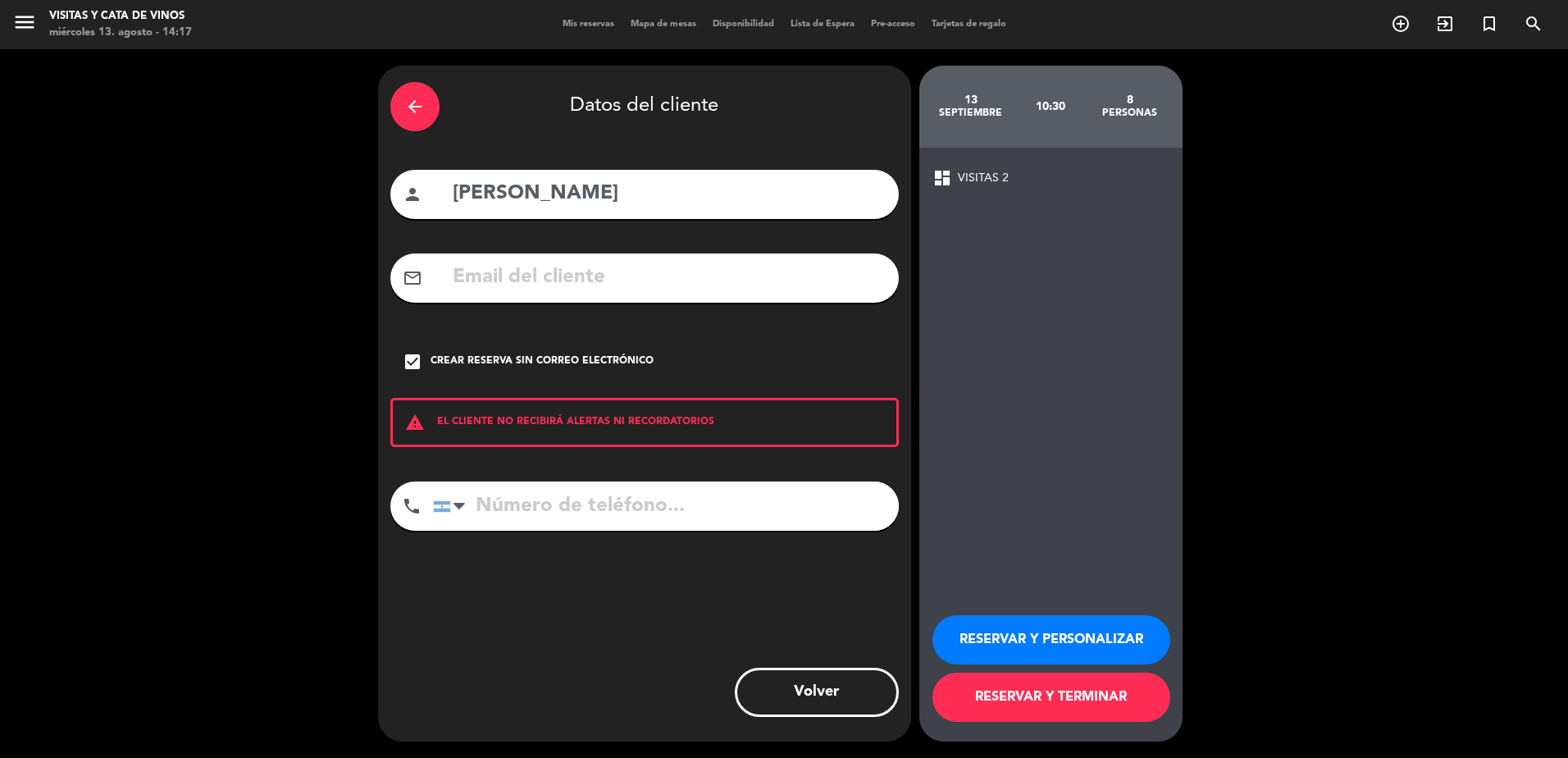
click at [1055, 687] on button "RESERVAR Y TERMINAR" at bounding box center [1051, 697] width 238 height 50
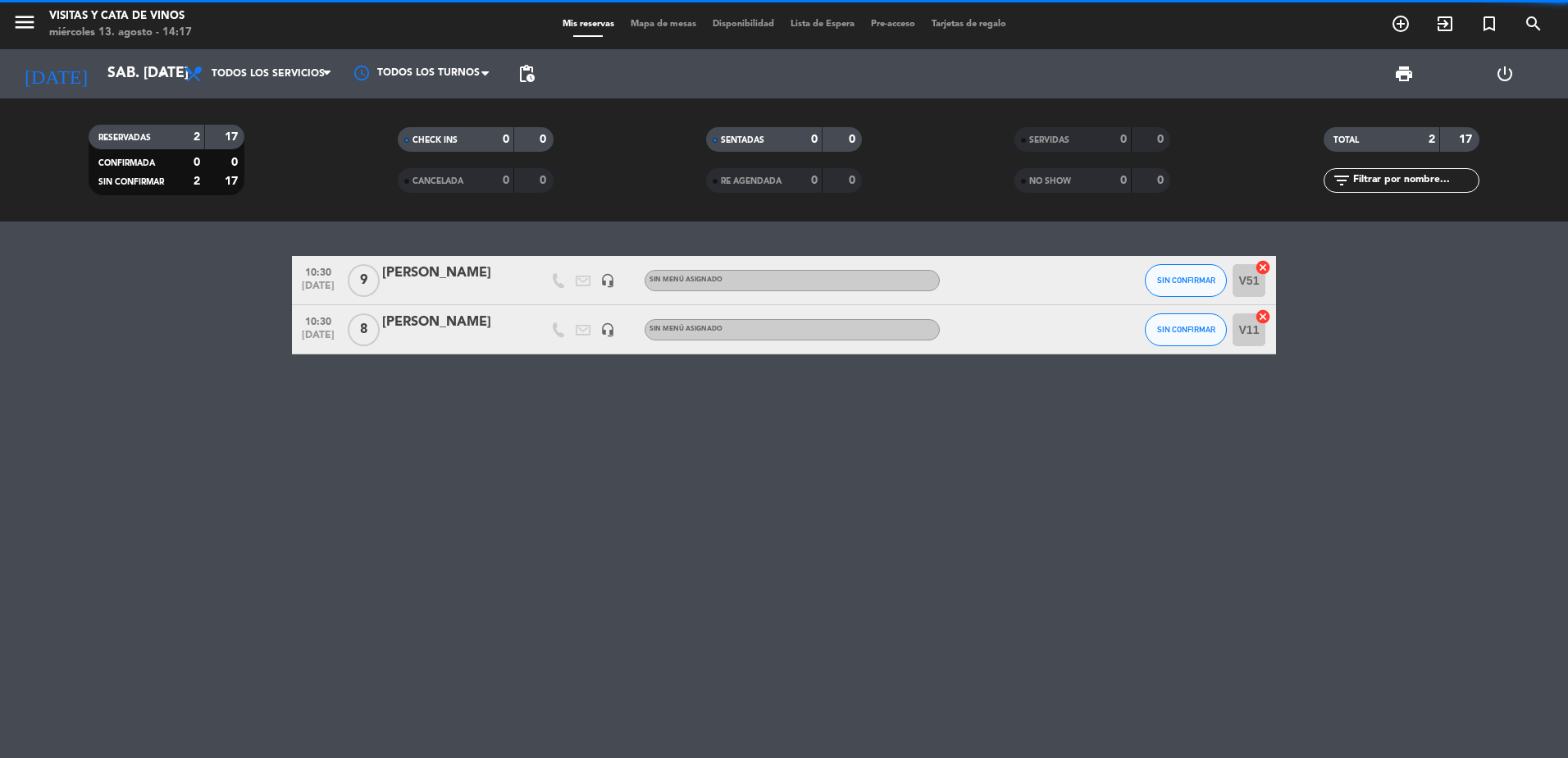
click at [481, 272] on div "[PERSON_NAME]" at bounding box center [451, 273] width 139 height 21
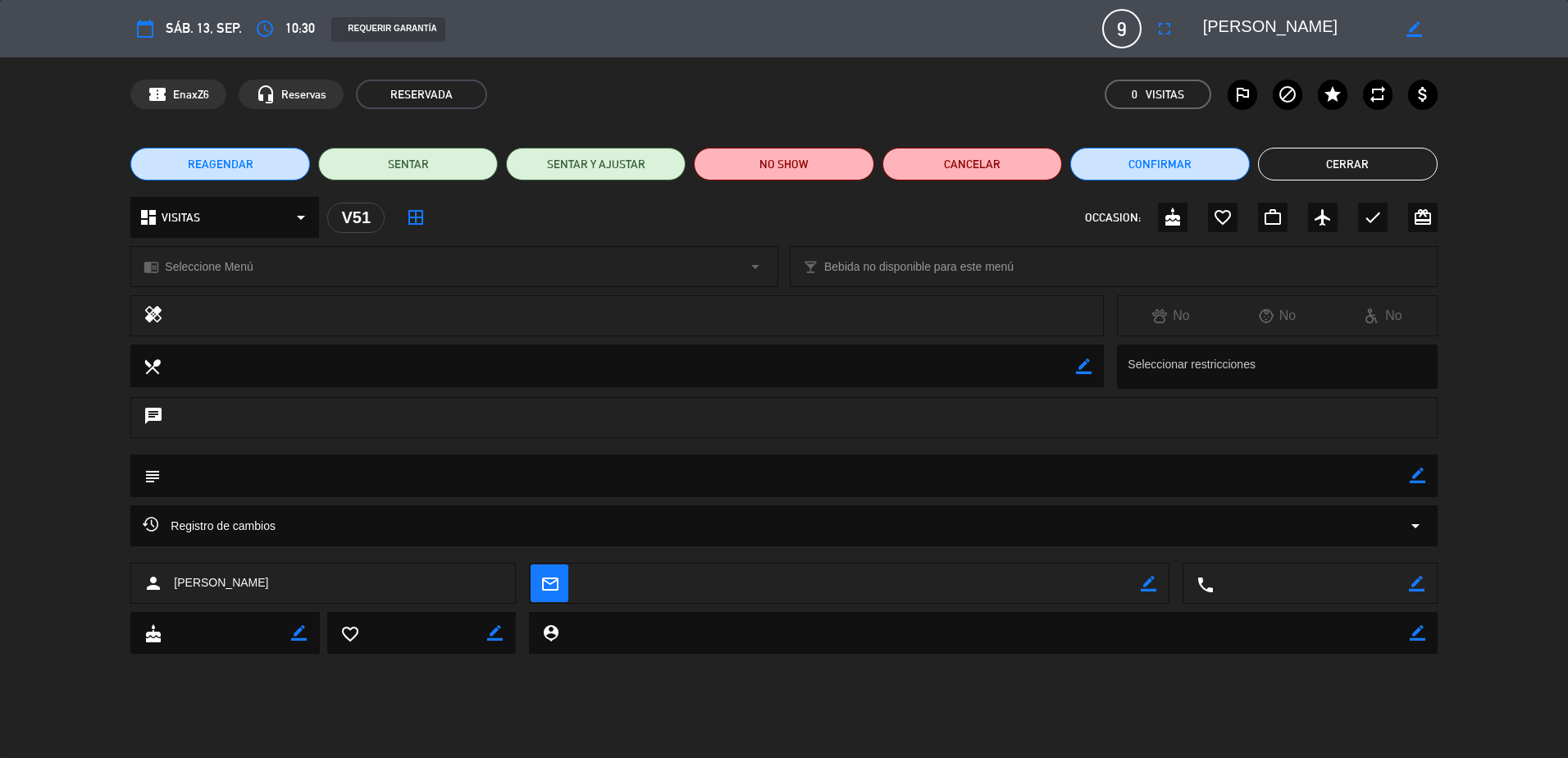
click at [252, 267] on span "Seleccione Menú" at bounding box center [208, 266] width 88 height 19
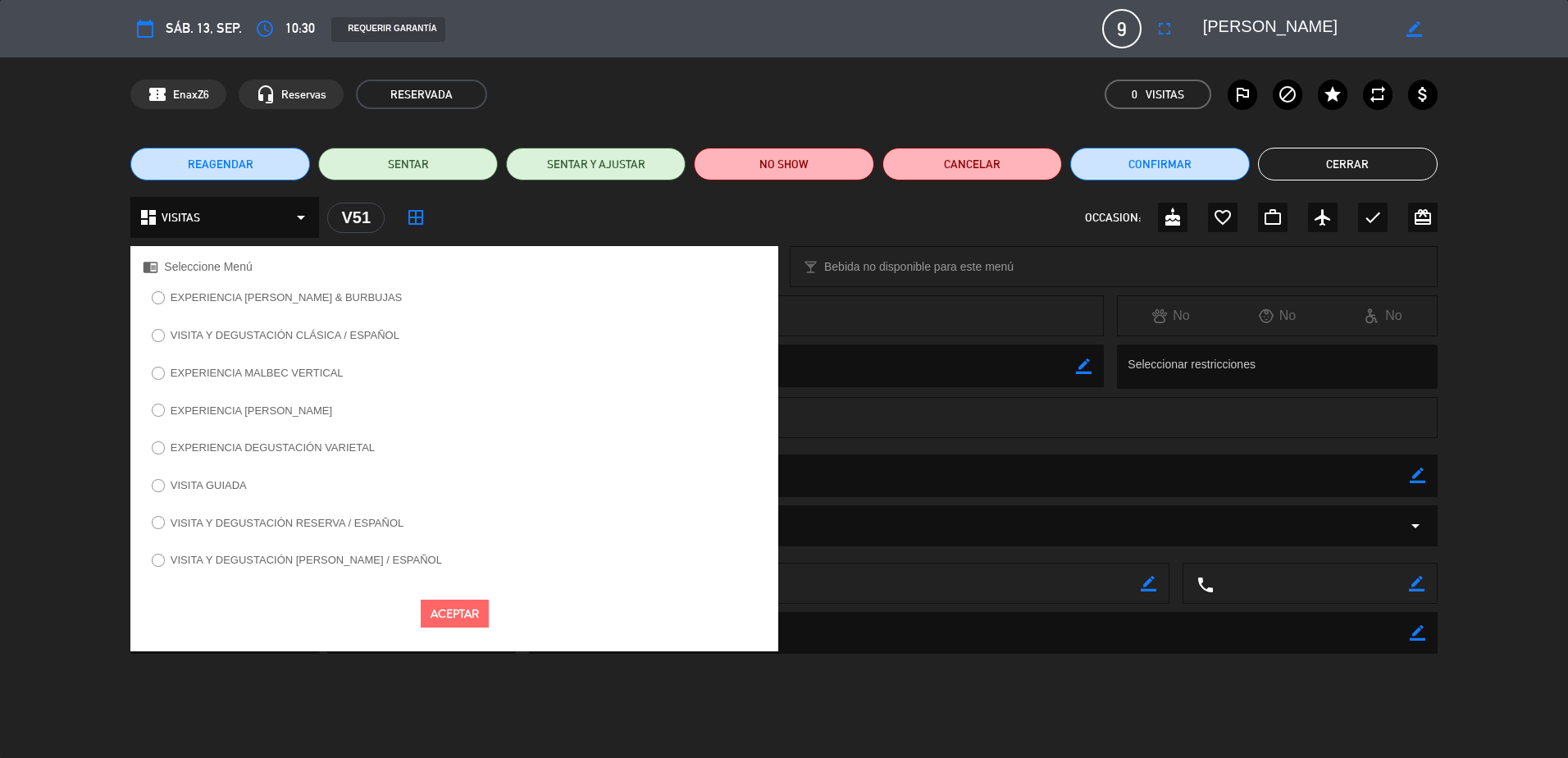
click at [381, 330] on label "VISITA Y DEGUSTACIÓN CLÁSICA / ESPAÑOL" at bounding box center [284, 334] width 229 height 11
click at [458, 618] on button "Aceptar" at bounding box center [455, 613] width 68 height 28
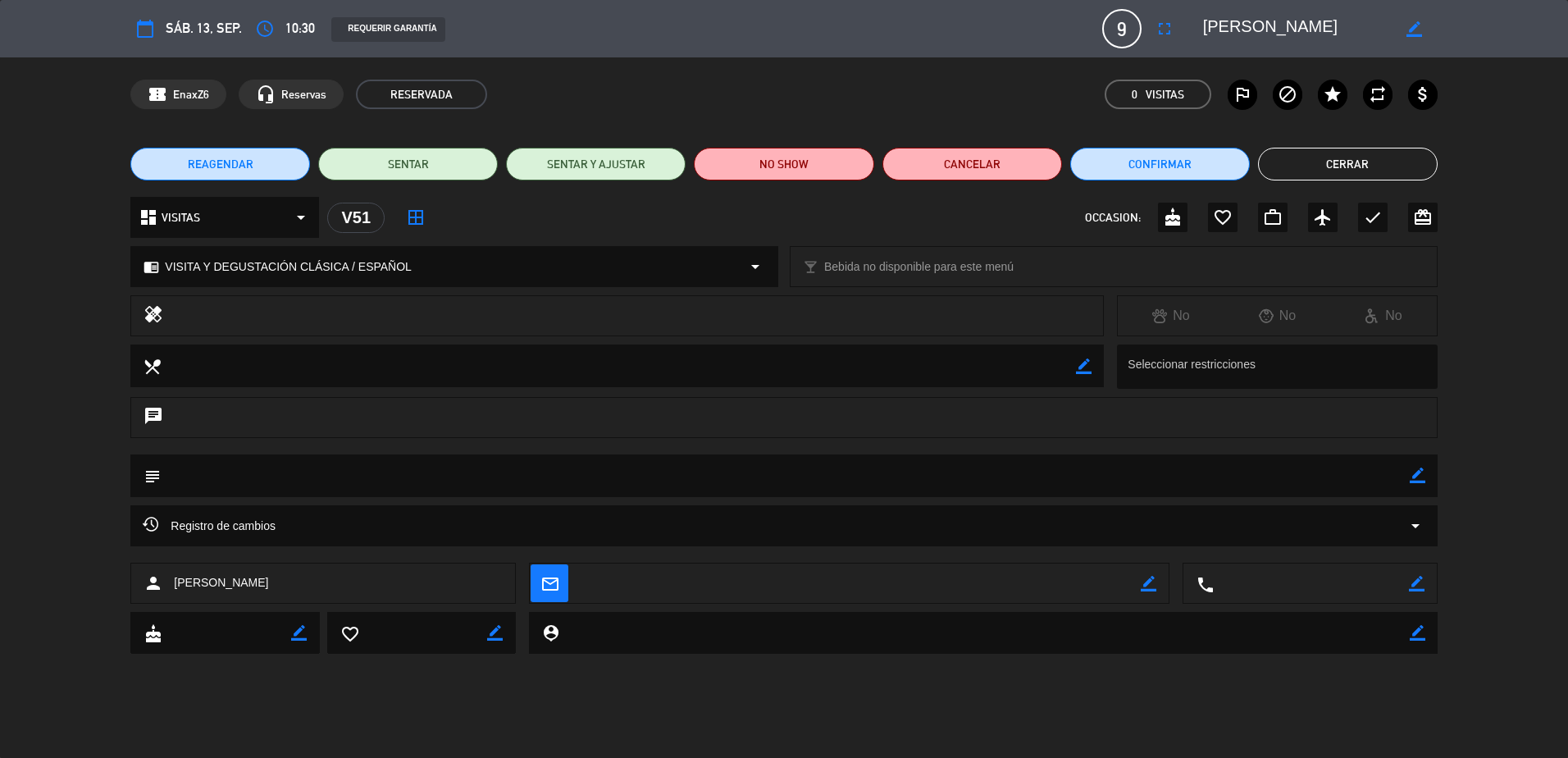
click at [1407, 476] on textarea at bounding box center [784, 474] width 1248 height 42
click at [1258, 471] on textarea at bounding box center [784, 474] width 1248 height 42
click at [1419, 468] on icon "border_color" at bounding box center [1417, 475] width 16 height 16
click at [1336, 484] on textarea at bounding box center [784, 474] width 1248 height 42
drag, startPoint x: 329, startPoint y: 480, endPoint x: 119, endPoint y: 481, distance: 210.0
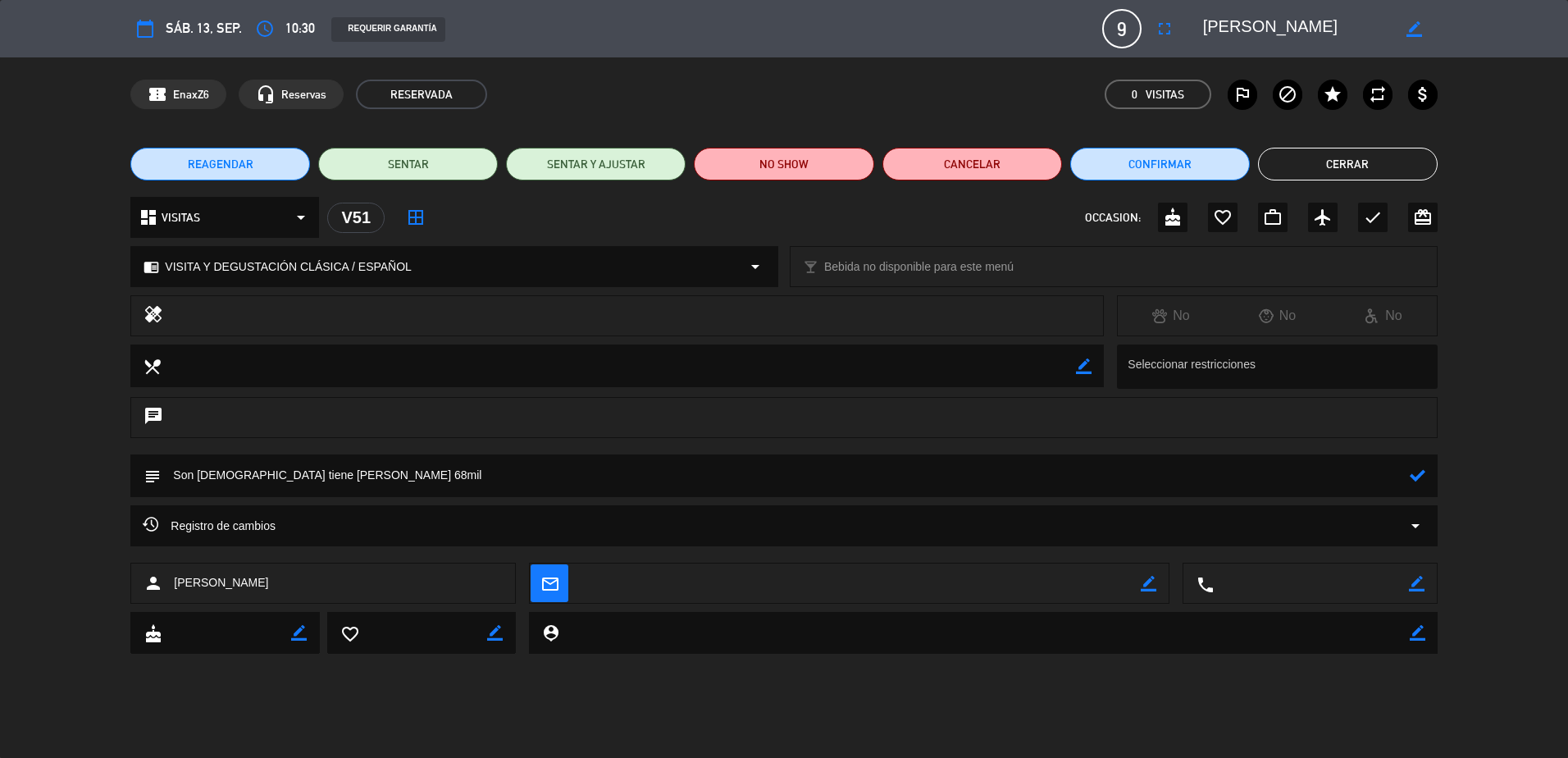
click at [119, 481] on div "subject" at bounding box center [784, 479] width 1568 height 51
type textarea "Son [DEMOGRAPHIC_DATA] tiene [PERSON_NAME] 68mil"
click at [1410, 473] on icon at bounding box center [1417, 475] width 16 height 16
click at [1343, 154] on button "Cerrar" at bounding box center [1348, 165] width 179 height 33
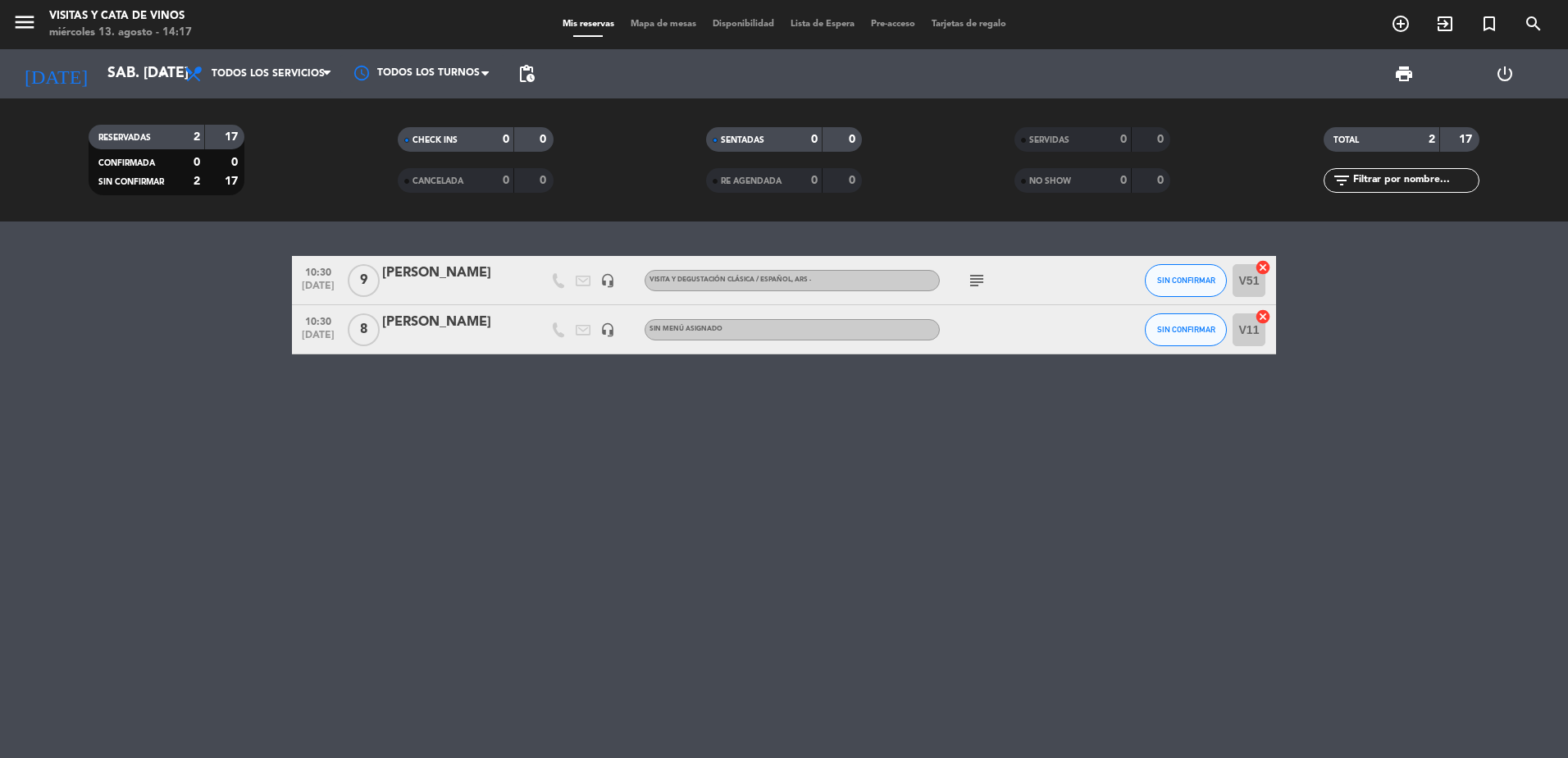
click at [418, 319] on div "[PERSON_NAME]" at bounding box center [451, 322] width 139 height 21
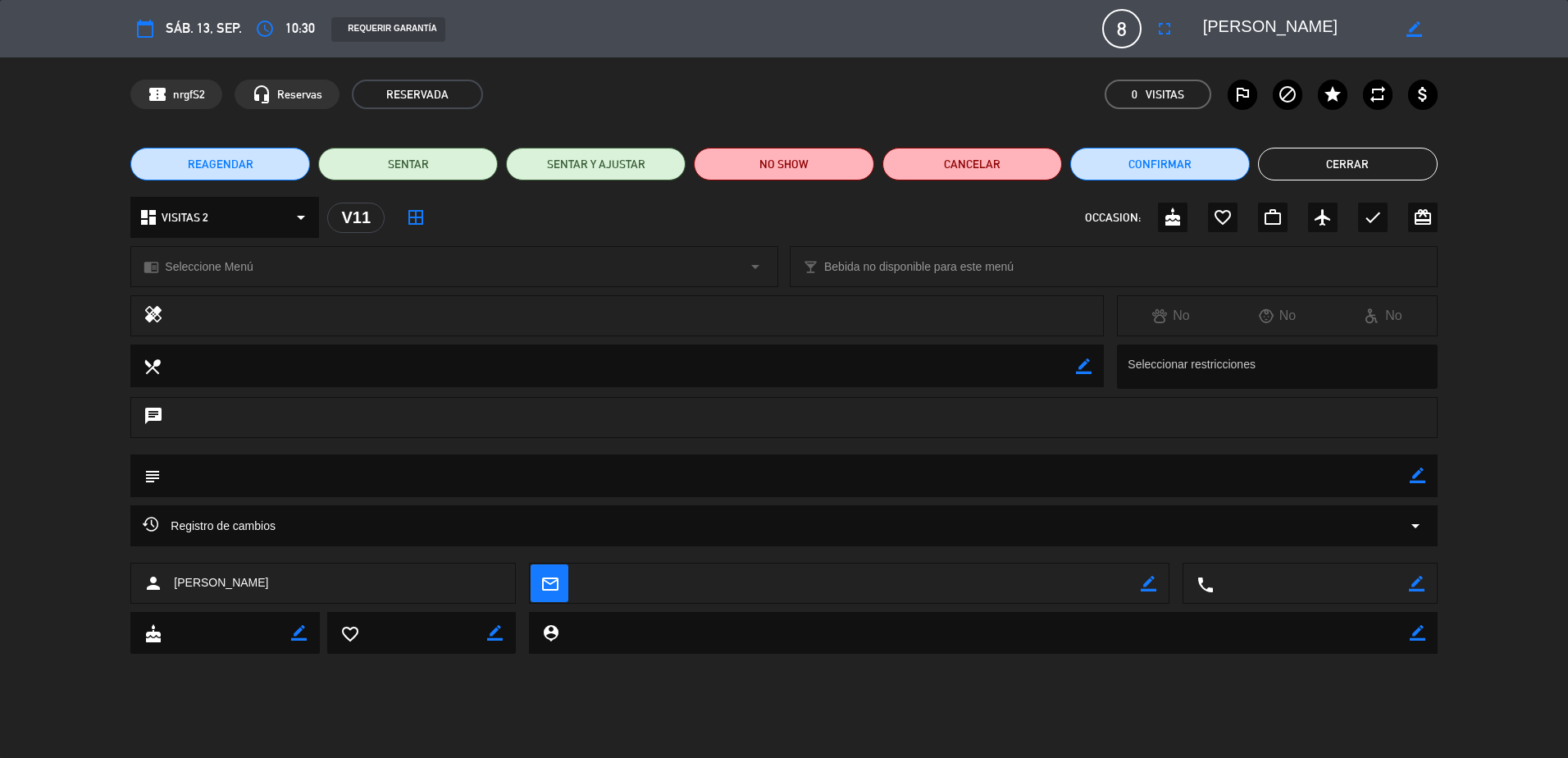
click at [1408, 477] on textarea at bounding box center [784, 474] width 1248 height 42
click at [1413, 477] on icon "border_color" at bounding box center [1417, 475] width 16 height 16
paste textarea "Son [DEMOGRAPHIC_DATA] tiene [PERSON_NAME] 68mil"
type textarea "Son [DEMOGRAPHIC_DATA] tiene [PERSON_NAME] 68mil"
click at [1409, 474] on icon at bounding box center [1417, 475] width 16 height 16
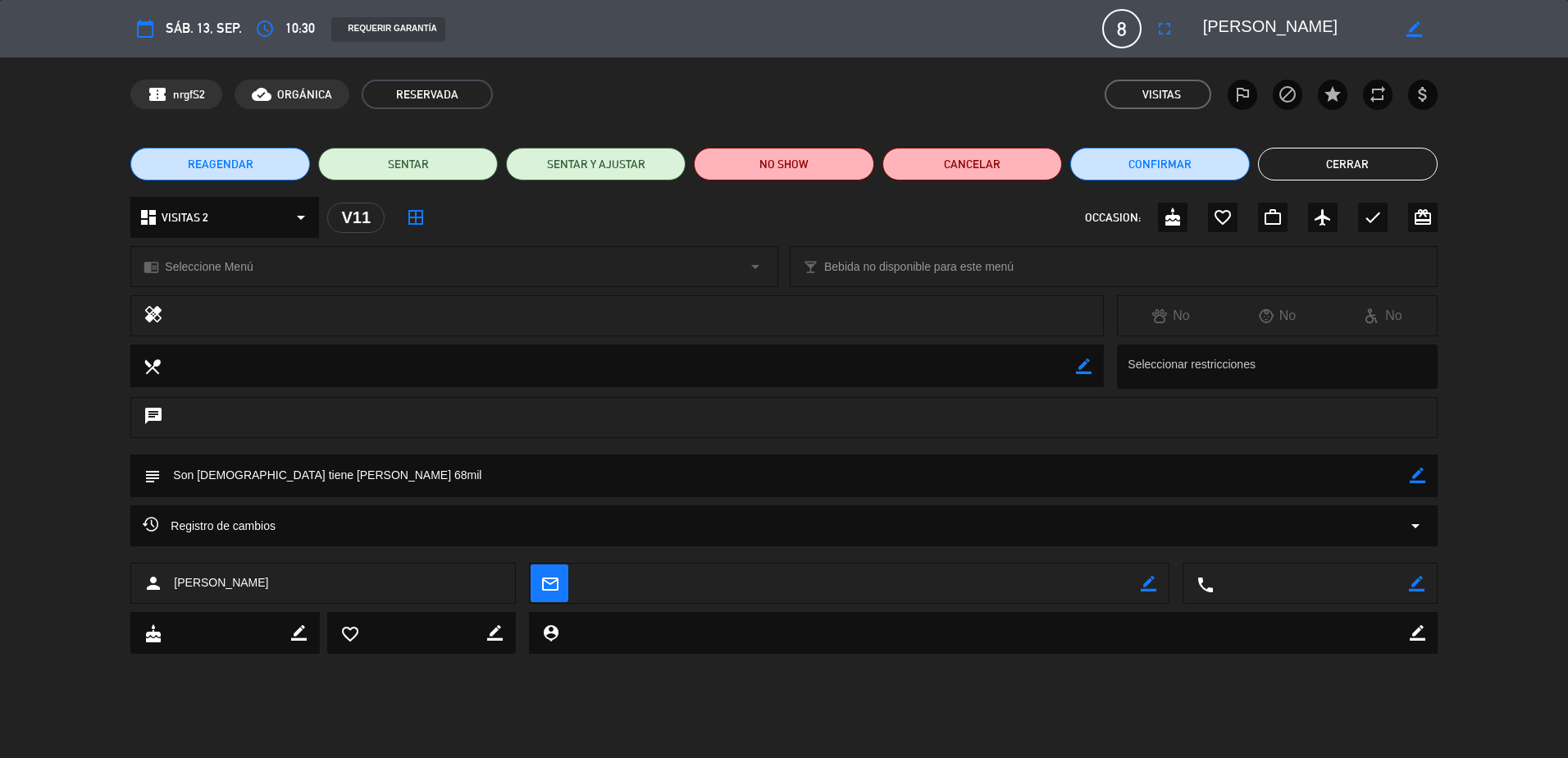
click at [249, 258] on span "Seleccione Menú" at bounding box center [208, 266] width 88 height 19
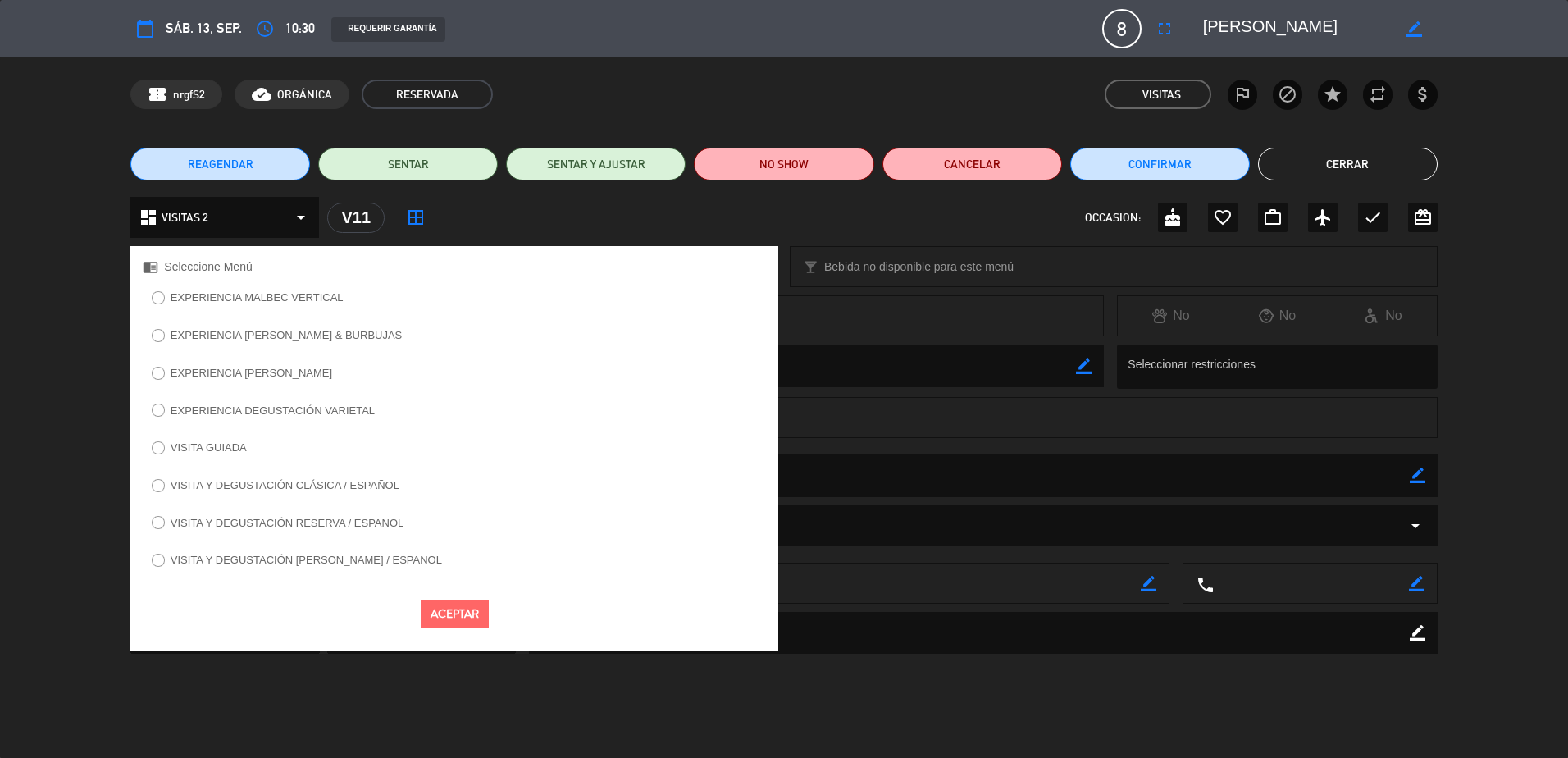
click at [347, 490] on label "VISITA Y DEGUSTACIÓN CLÁSICA / ESPAÑOL" at bounding box center [284, 485] width 229 height 11
click at [447, 609] on button "Aceptar" at bounding box center [455, 613] width 68 height 28
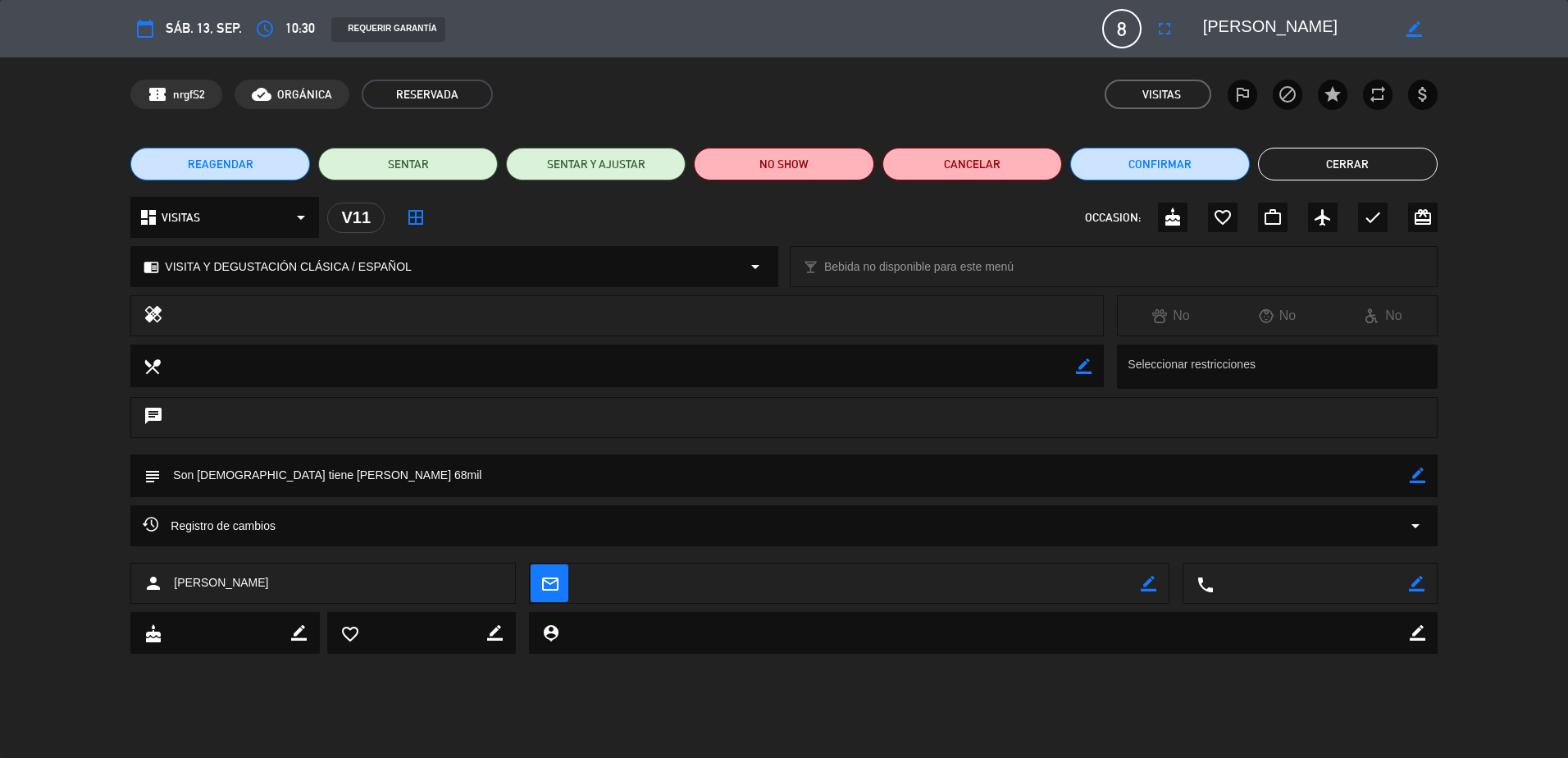
click at [1313, 156] on button "Cerrar" at bounding box center [1348, 165] width 179 height 33
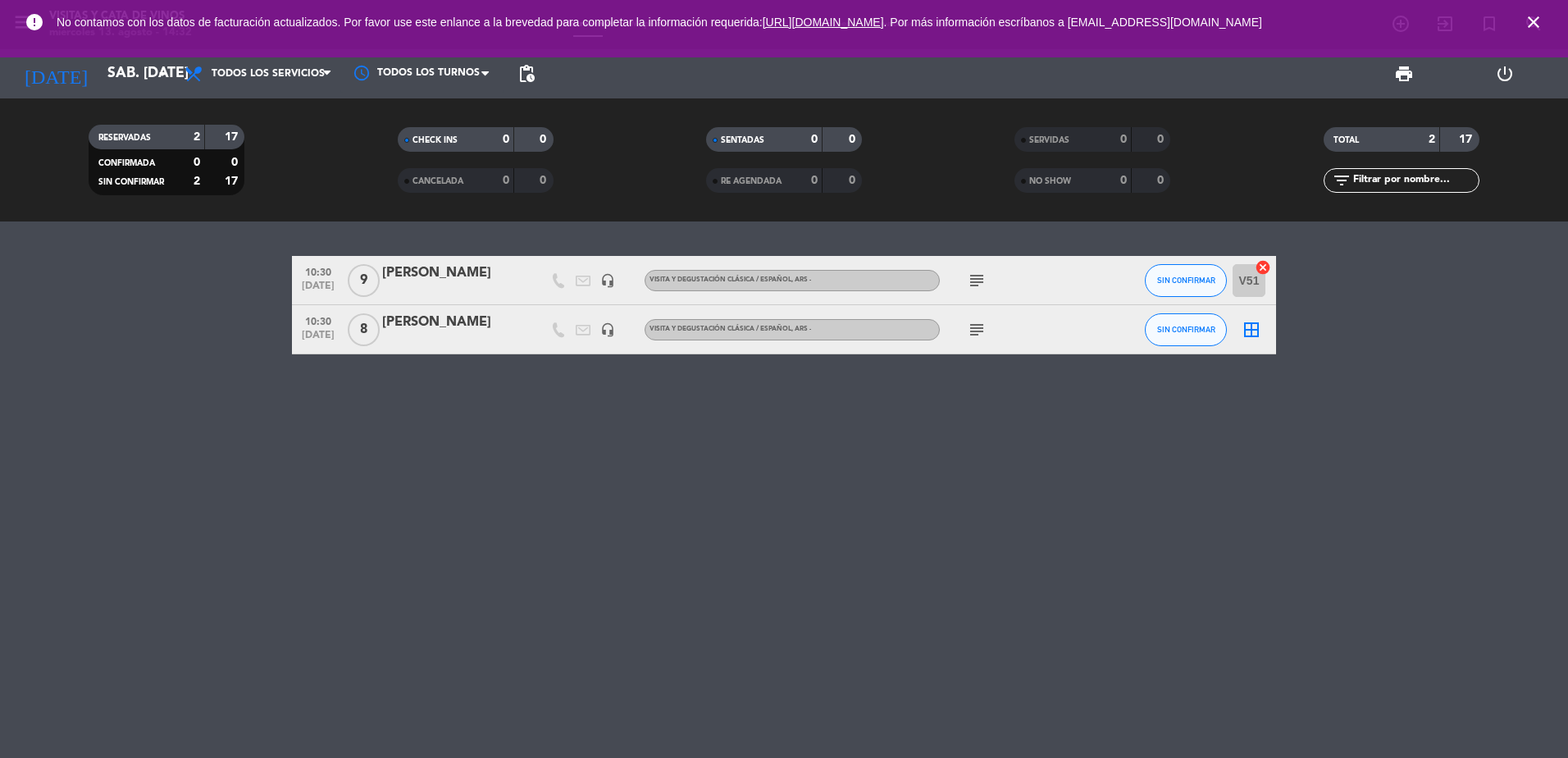
click at [1533, 19] on icon "close" at bounding box center [1533, 22] width 19 height 19
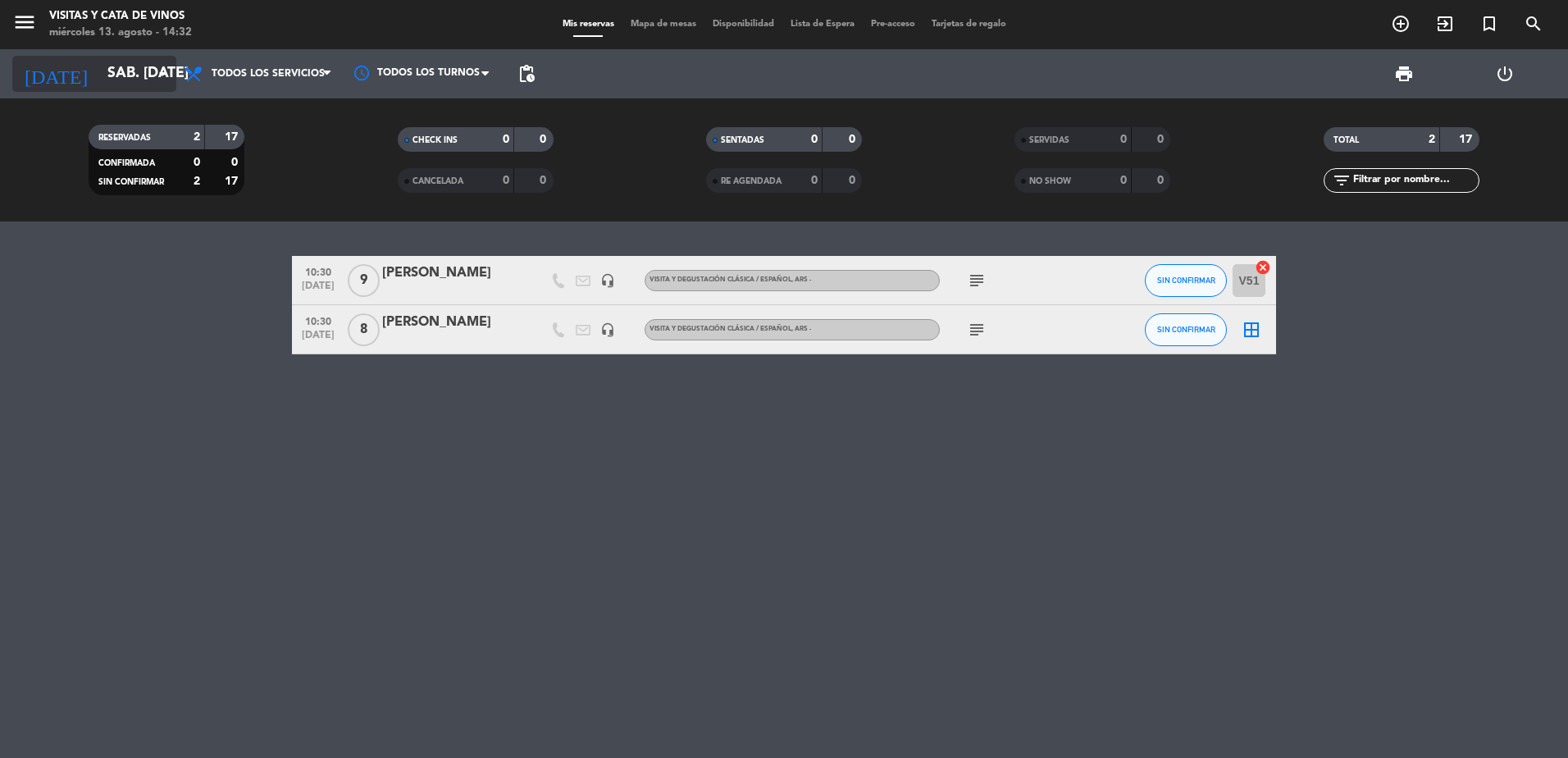
click at [99, 76] on input "sáb. [DATE]" at bounding box center [194, 74] width 190 height 33
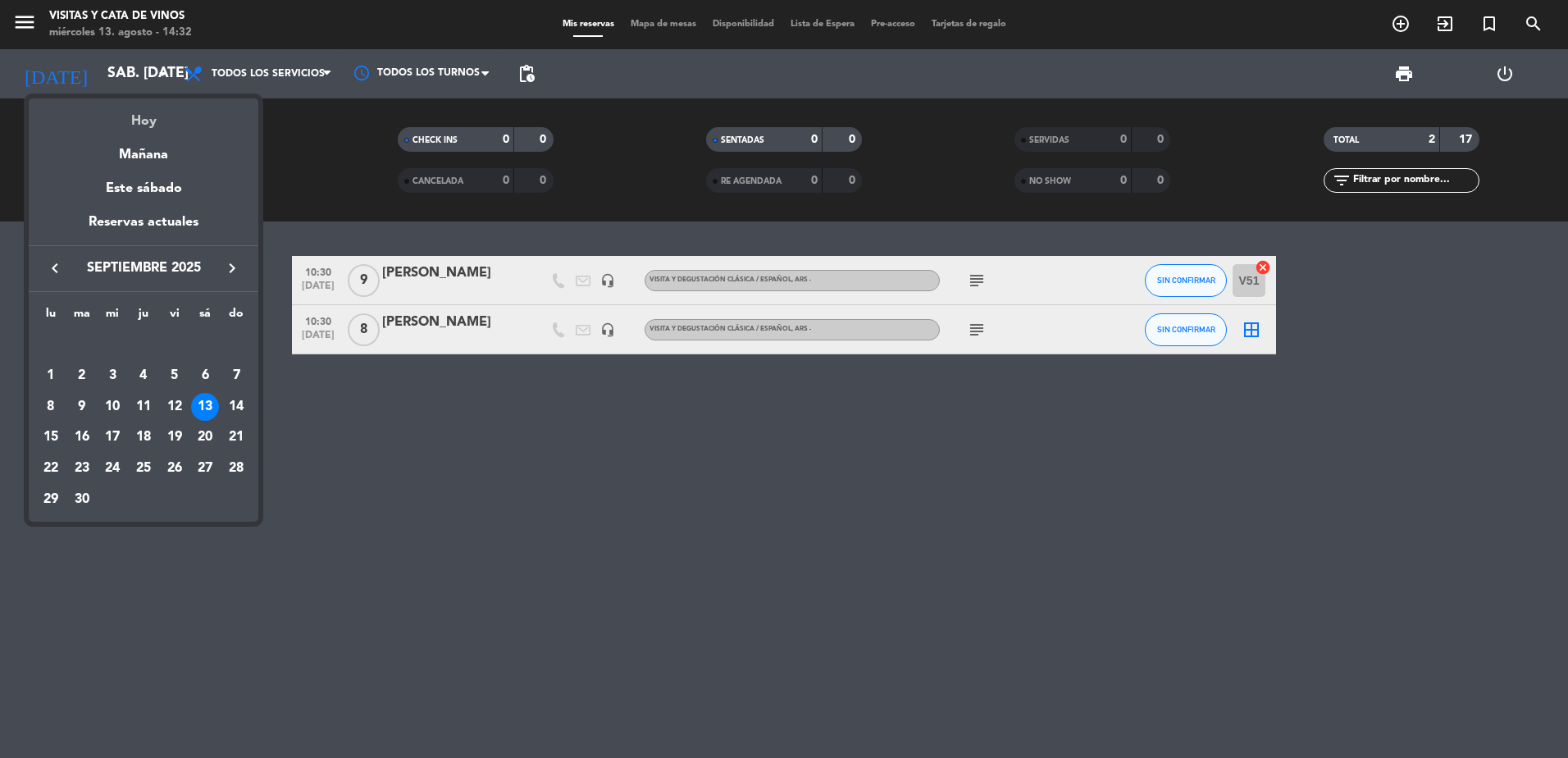
click at [135, 112] on div "Hoy" at bounding box center [143, 115] width 230 height 34
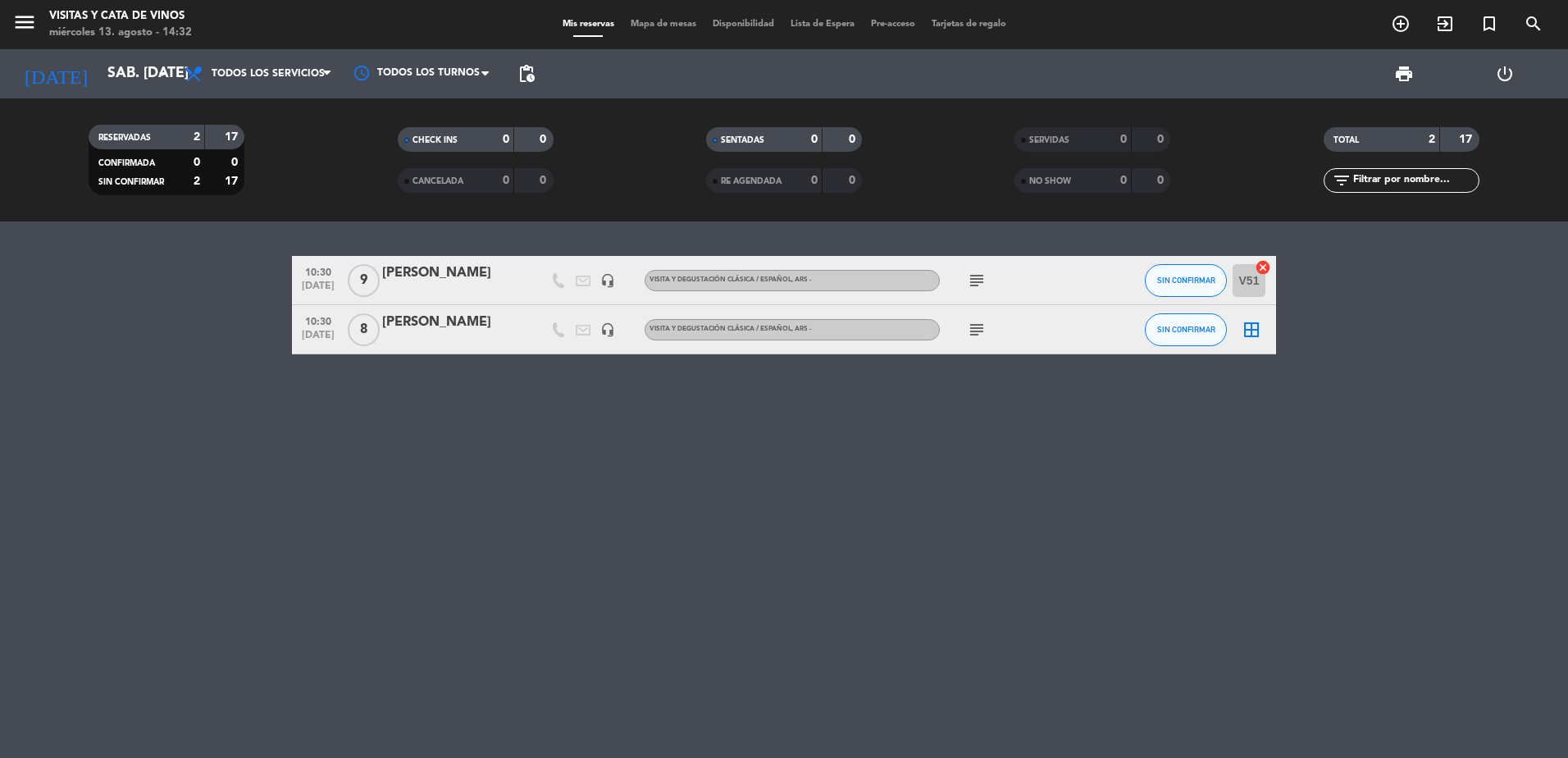
type input "mié. 13 ago."
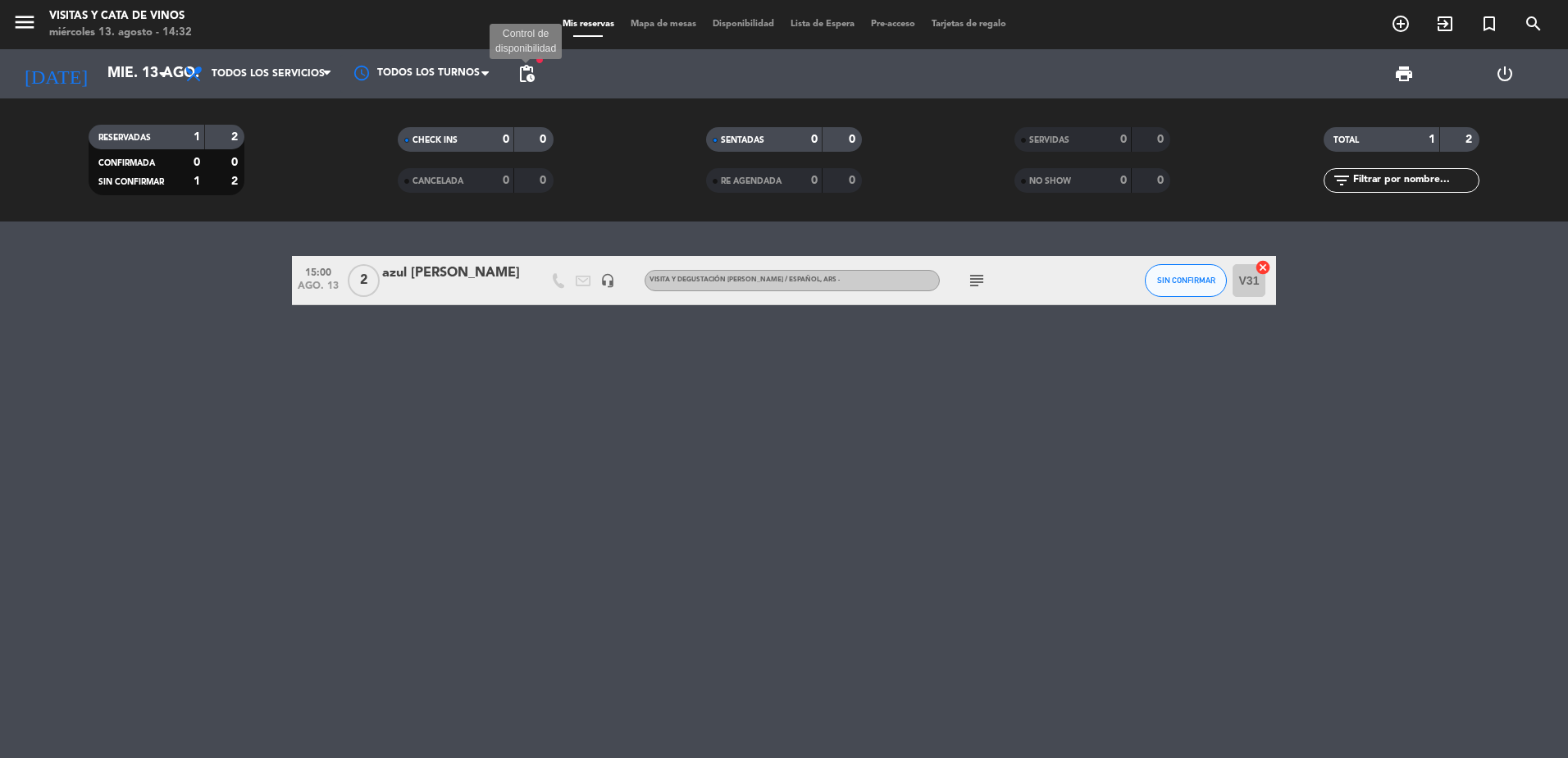
click at [532, 70] on span "pending_actions" at bounding box center [526, 74] width 19 height 19
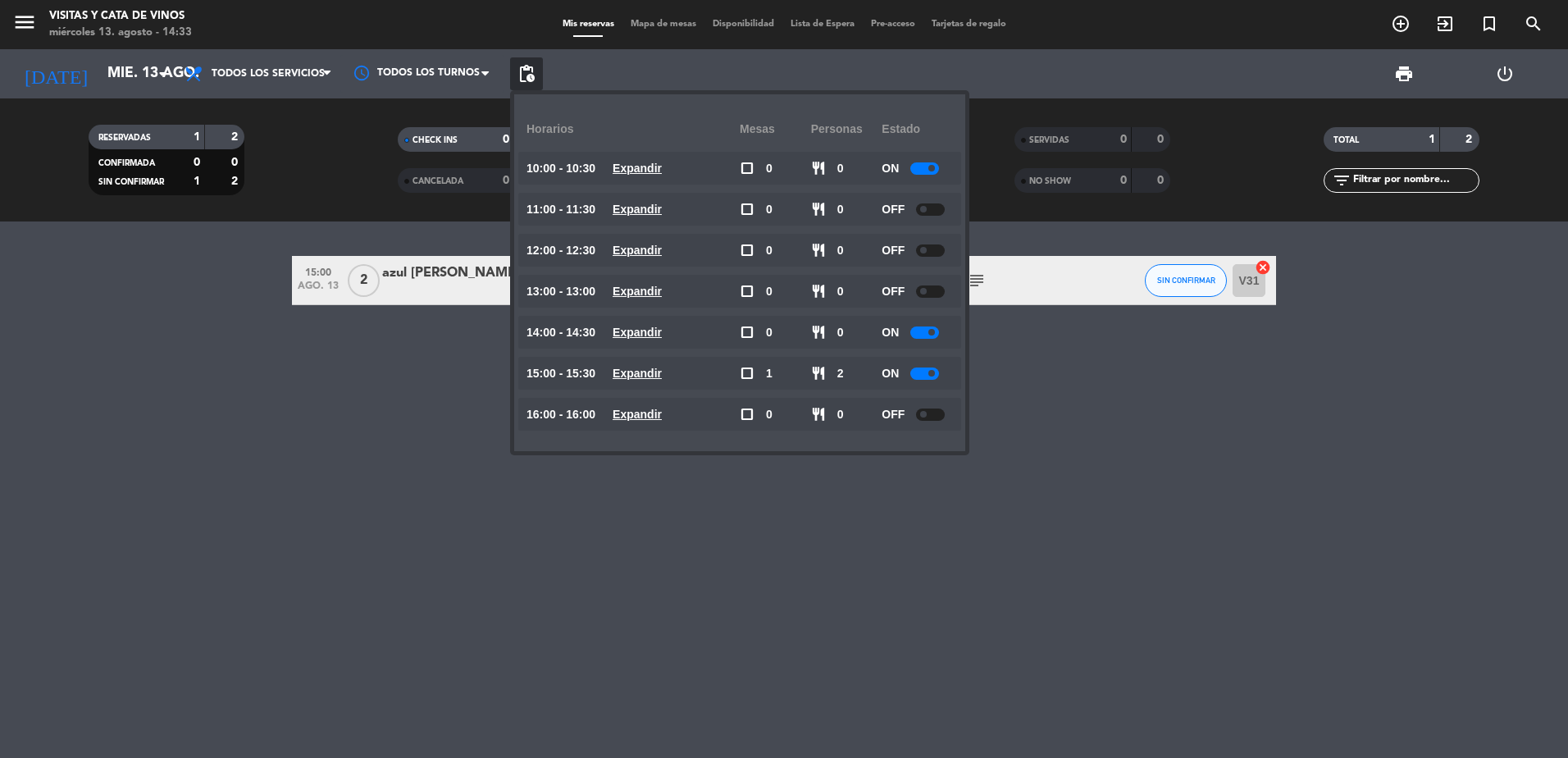
click at [923, 252] on span at bounding box center [923, 249] width 7 height 7
click at [926, 206] on span at bounding box center [923, 208] width 7 height 7
click at [71, 273] on bookings-row "15:00 ago. 13 2 azul [PERSON_NAME] headset_mic VISITA Y DEGUSTACIÓN [PERSON_NAM…" at bounding box center [784, 281] width 1568 height 50
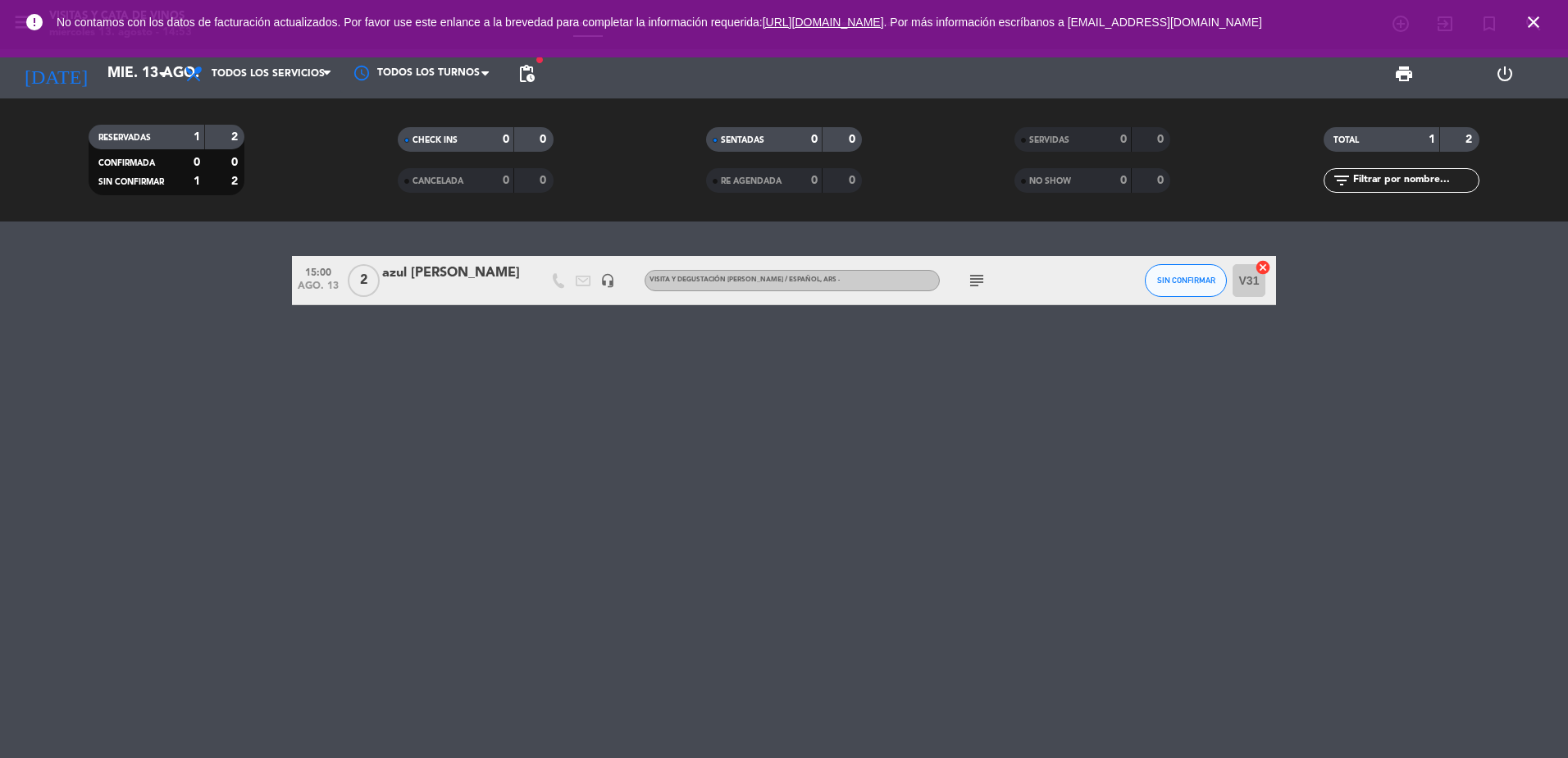
click at [433, 273] on div "azul [PERSON_NAME]" at bounding box center [451, 273] width 139 height 21
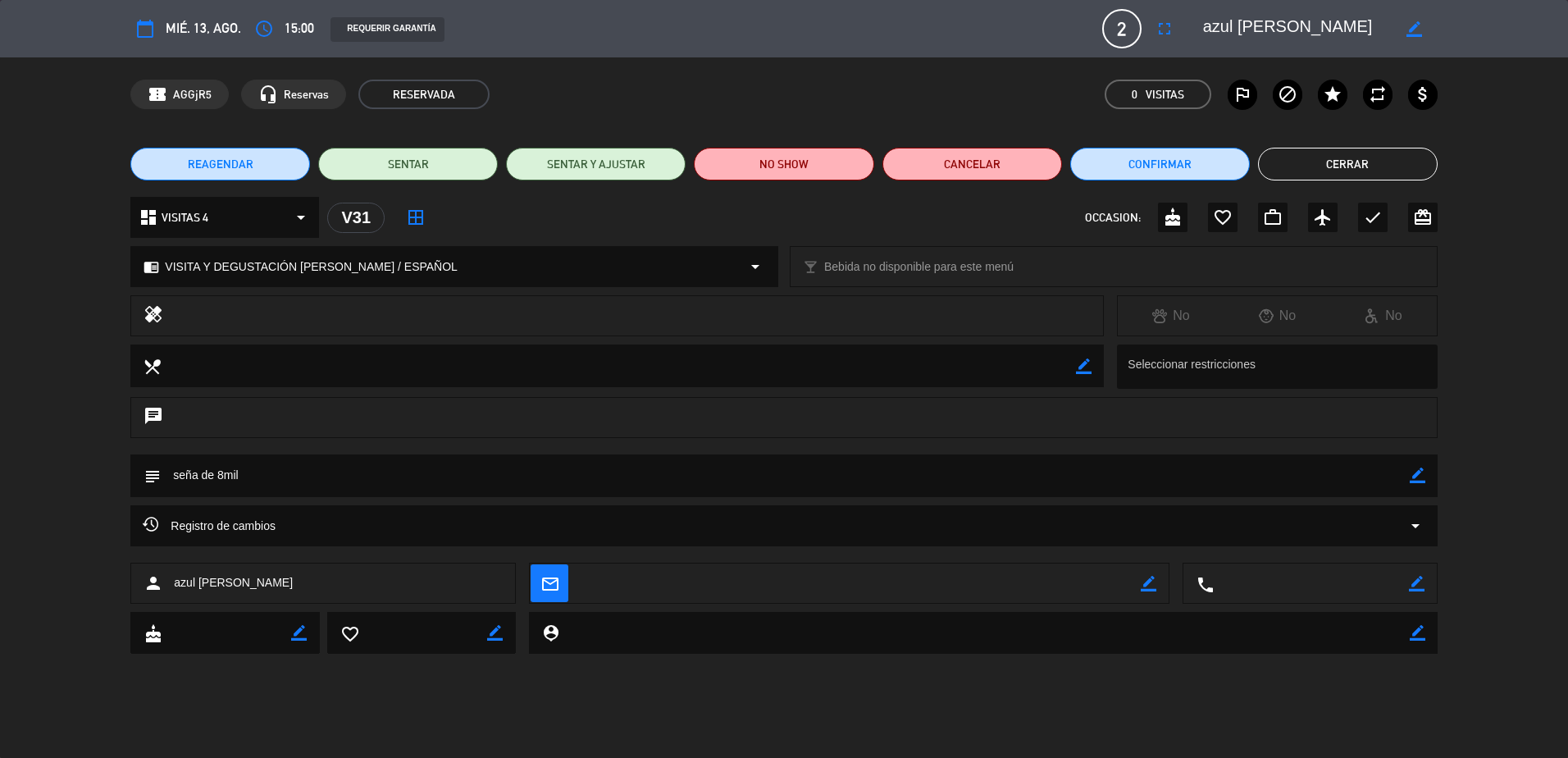
click at [1344, 169] on button "Cerrar" at bounding box center [1348, 165] width 179 height 33
